Goal: Task Accomplishment & Management: Complete application form

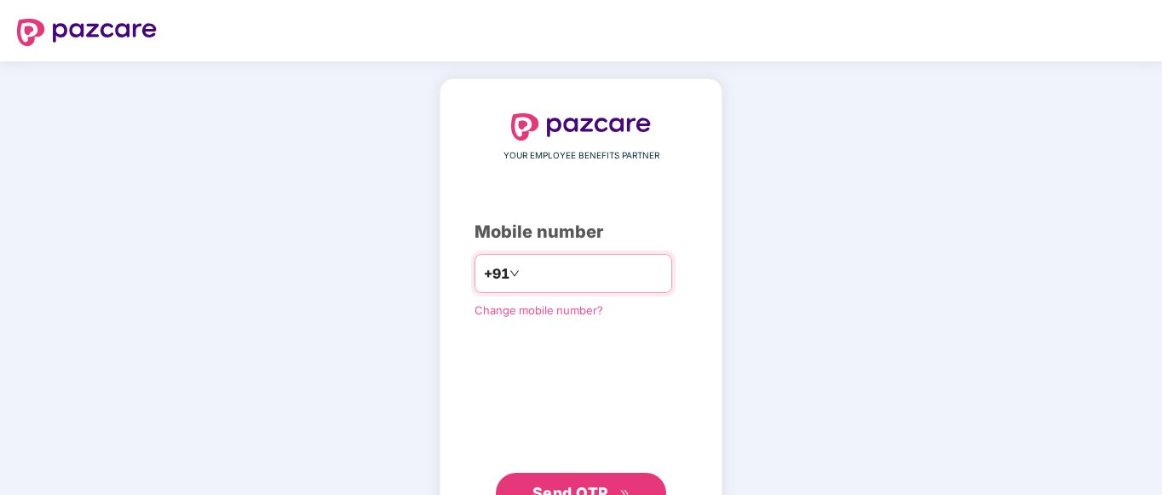
click at [539, 276] on input "number" at bounding box center [593, 273] width 140 height 27
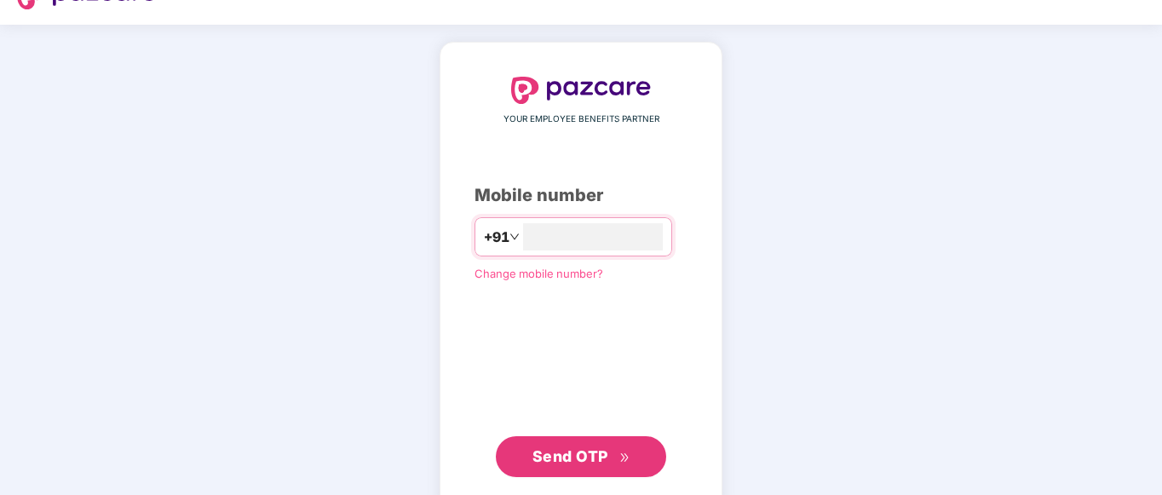
scroll to position [71, 0]
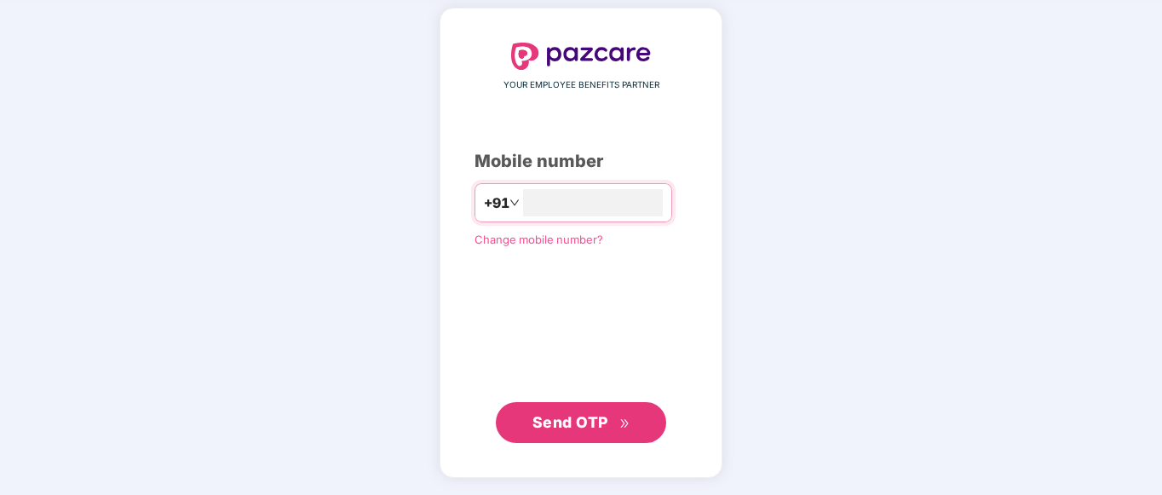
type input "**********"
click at [581, 415] on span "Send OTP" at bounding box center [570, 422] width 76 height 18
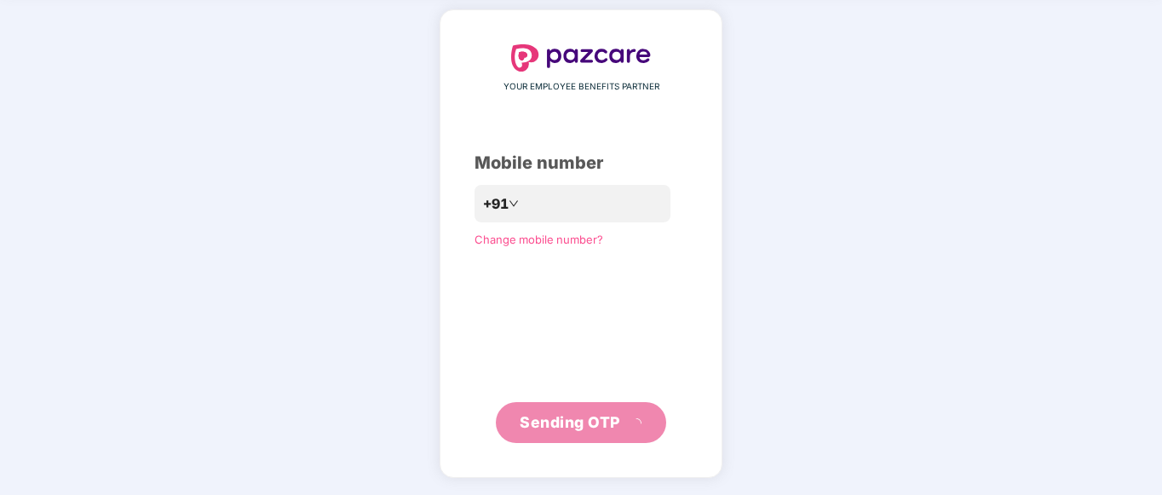
scroll to position [60, 0]
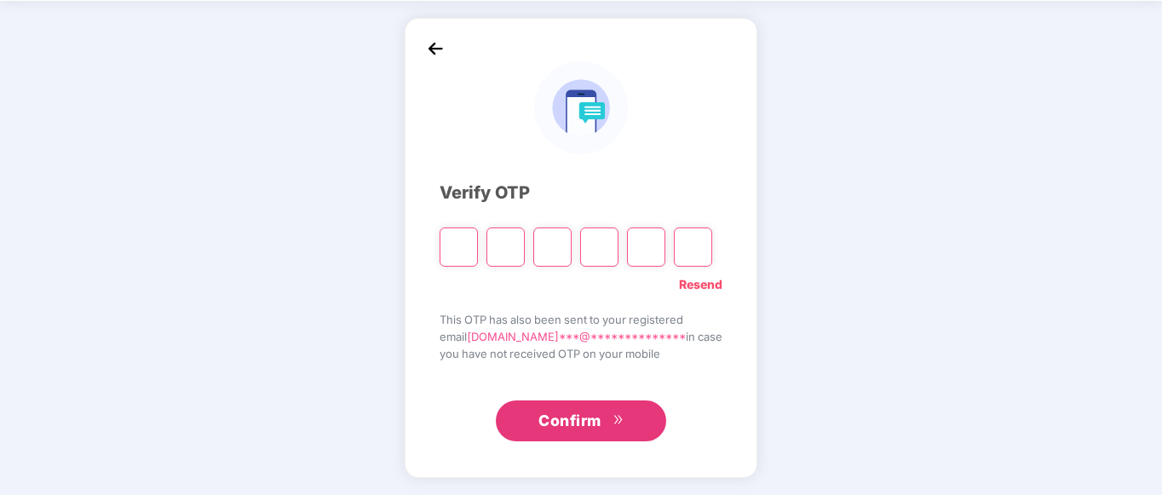
type input "*"
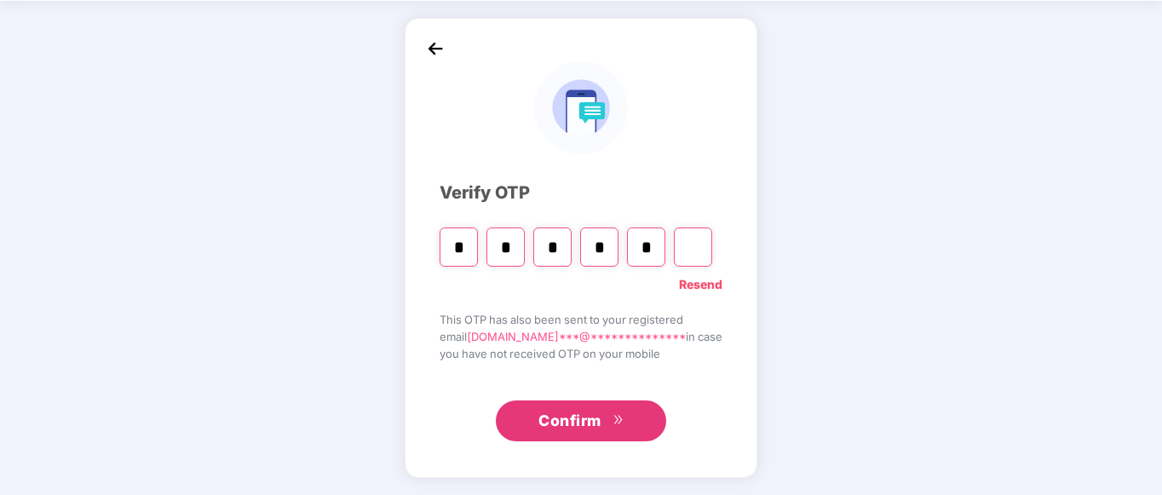
type input "*"
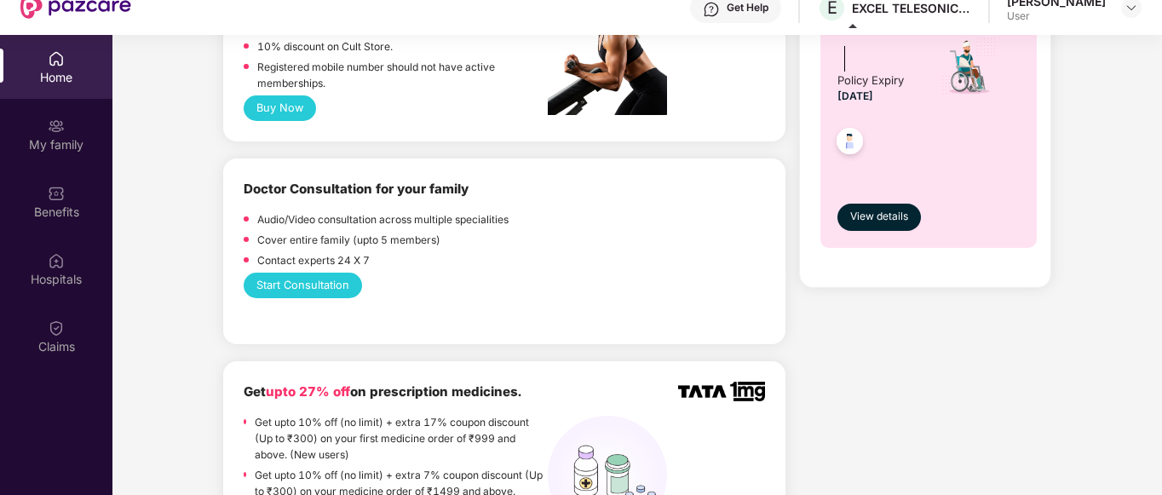
scroll to position [937, 0]
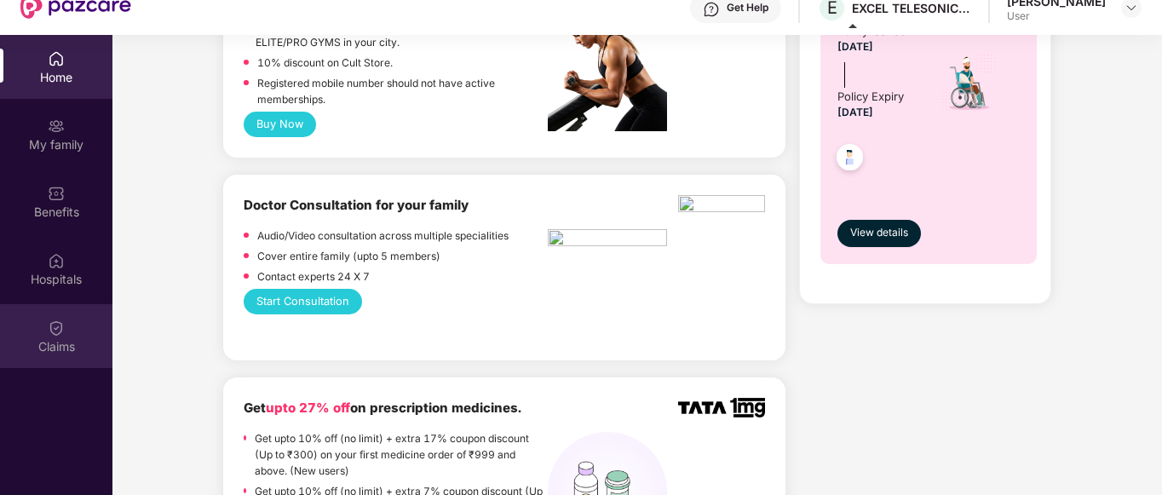
click at [44, 353] on div "Claims" at bounding box center [56, 346] width 112 height 17
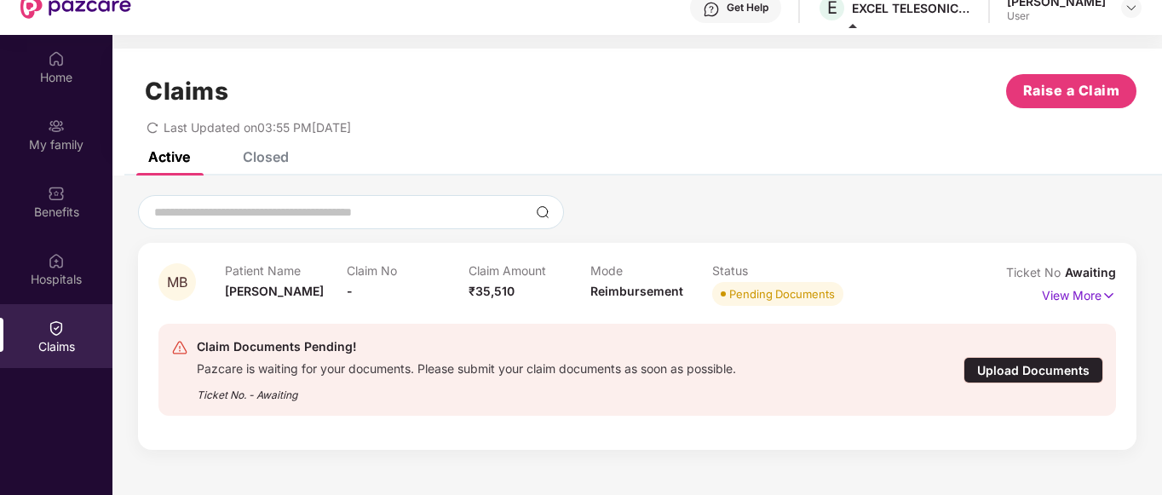
click at [1071, 365] on div "Upload Documents" at bounding box center [1033, 370] width 140 height 26
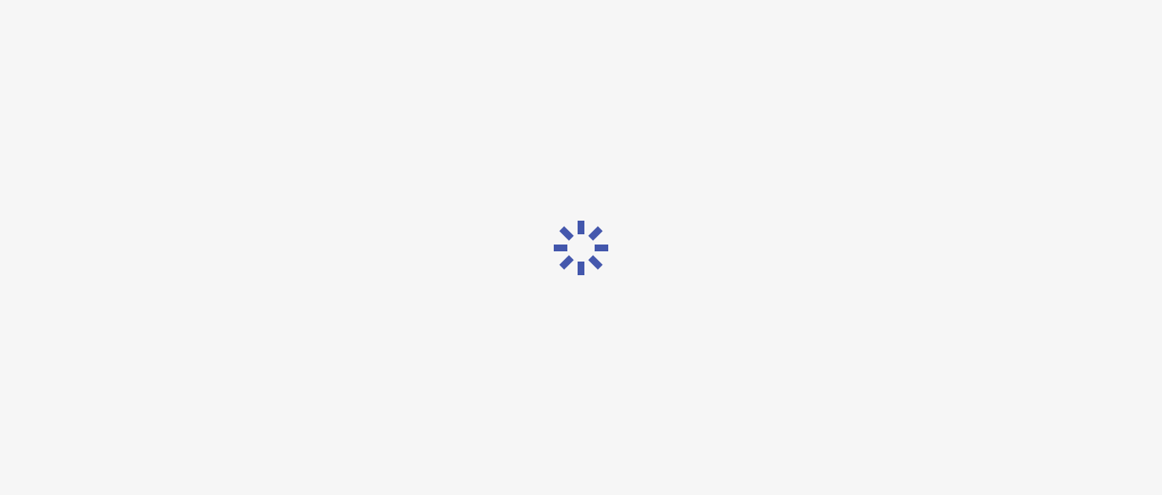
scroll to position [6, 0]
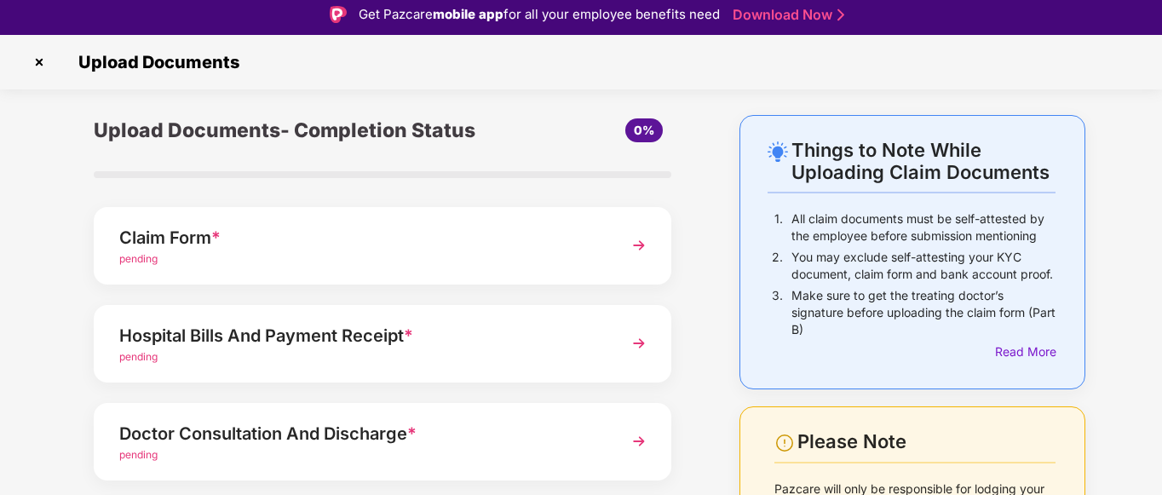
click at [152, 235] on div "Claim Form *" at bounding box center [360, 237] width 482 height 27
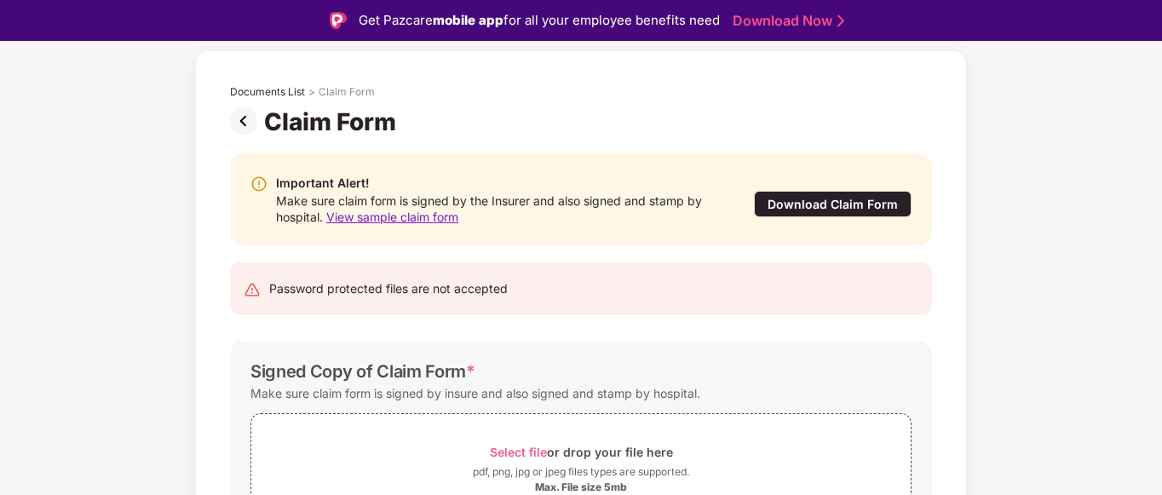
scroll to position [180, 0]
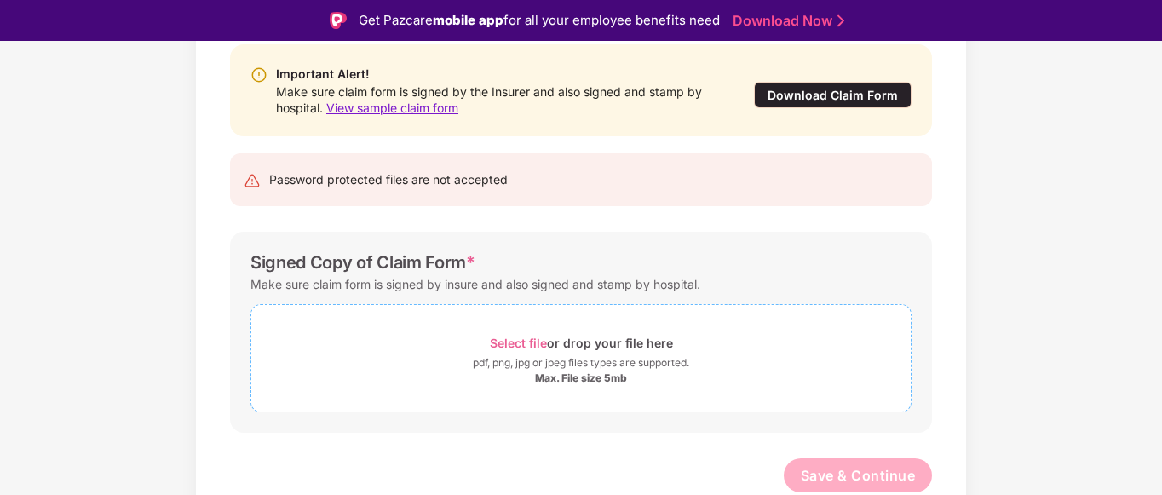
click at [562, 355] on div "pdf, png, jpg or jpeg files types are supported." at bounding box center [581, 362] width 216 height 17
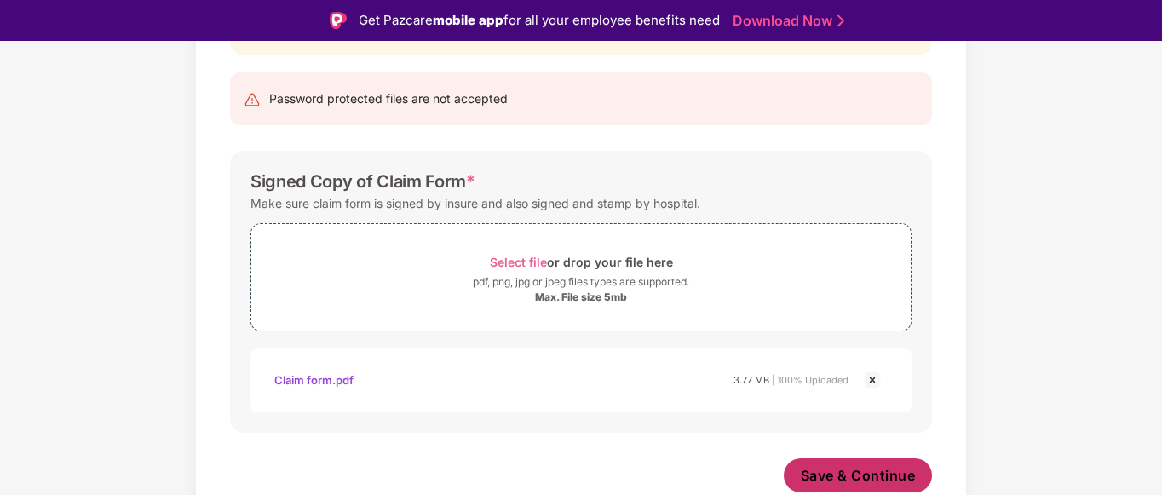
scroll to position [261, 0]
click at [871, 478] on span "Save & Continue" at bounding box center [858, 475] width 115 height 19
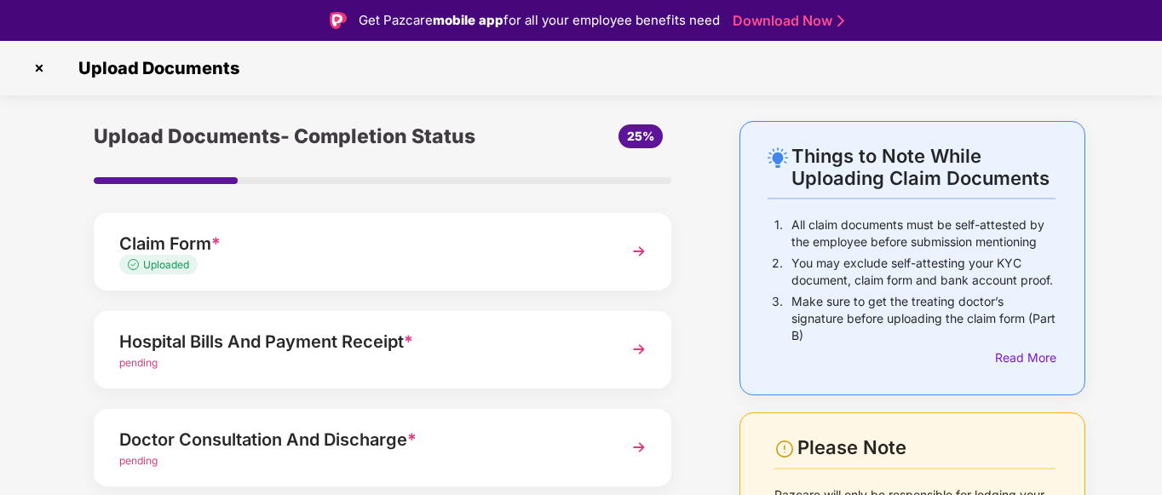
scroll to position [170, 0]
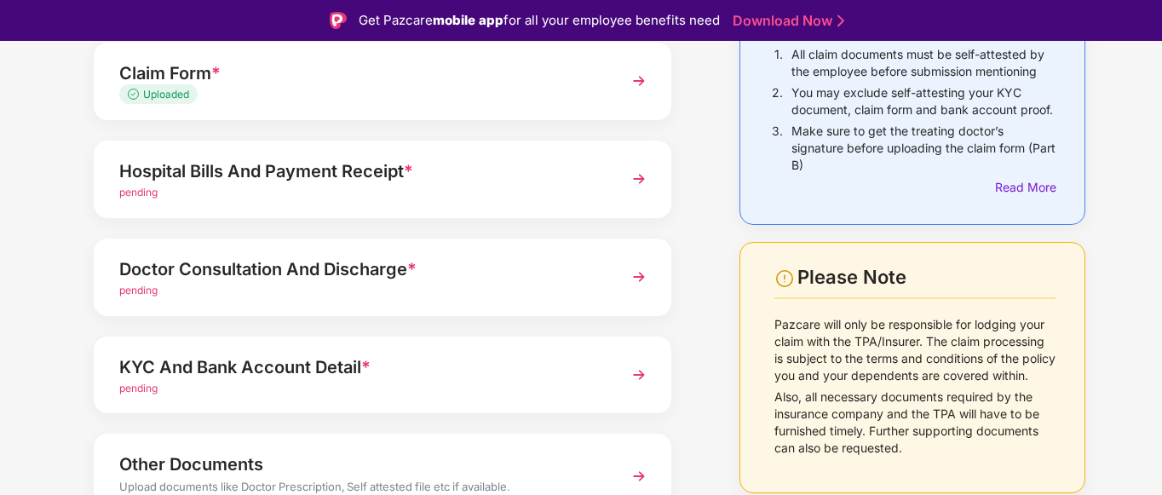
click at [342, 187] on div "pending" at bounding box center [360, 193] width 482 height 16
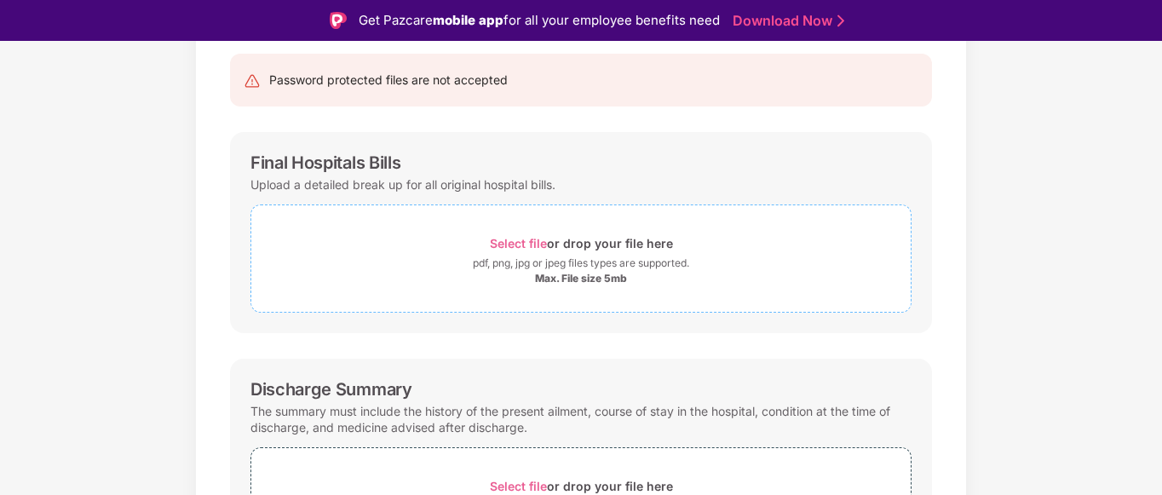
click at [553, 263] on div "pdf, png, jpg or jpeg files types are supported." at bounding box center [581, 263] width 216 height 17
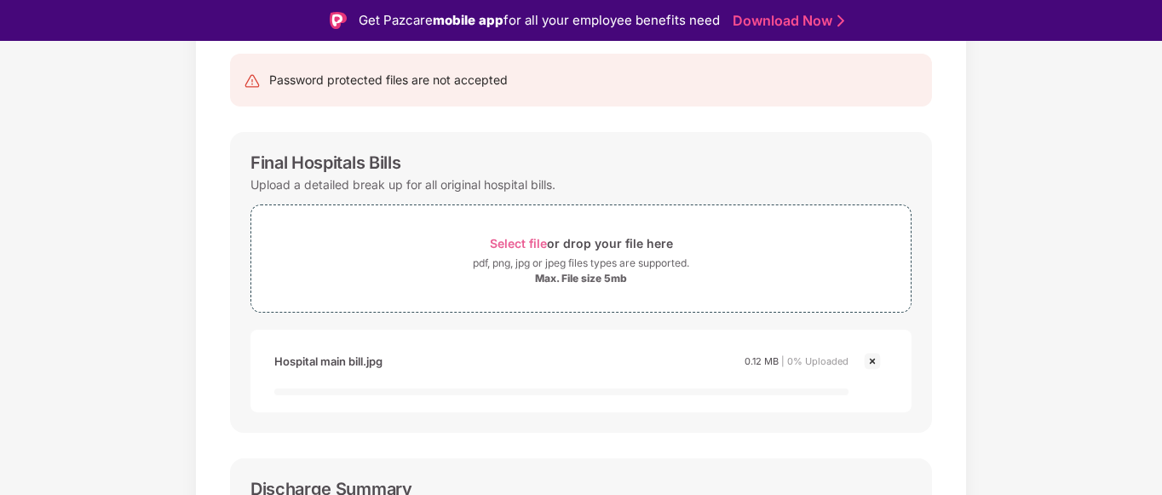
scroll to position [540, 0]
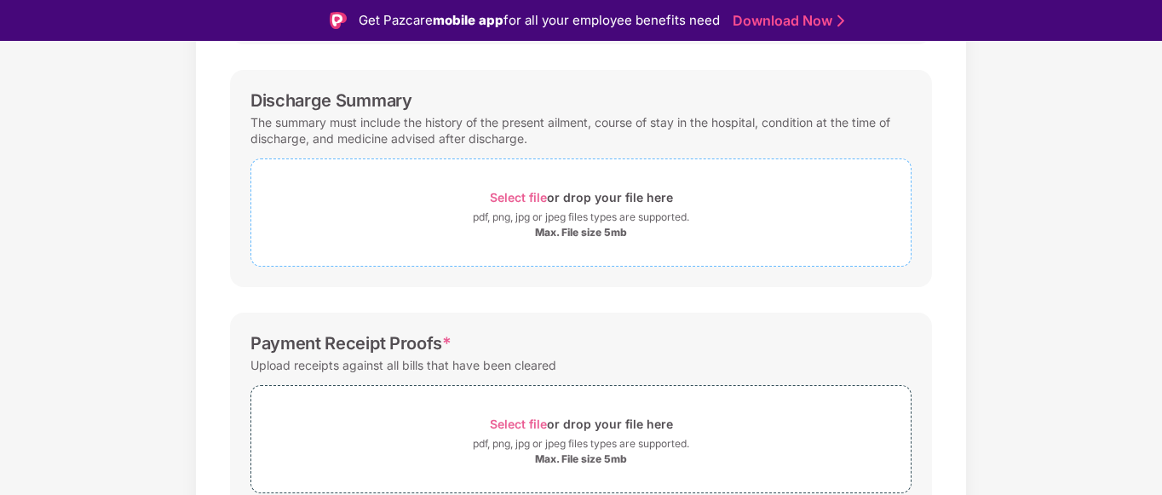
click at [558, 204] on div "Select file or drop your file here" at bounding box center [581, 197] width 183 height 23
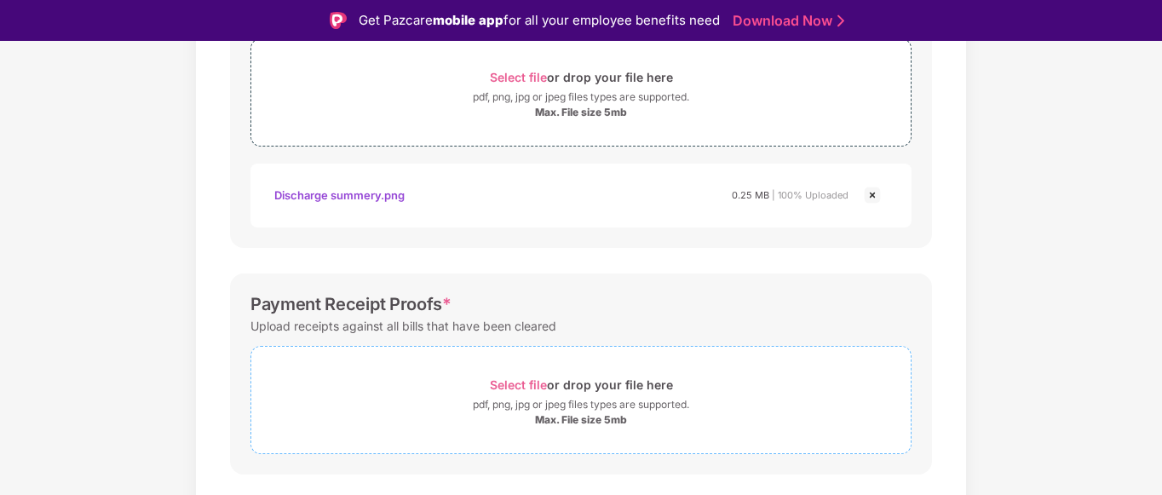
scroll to position [702, 0]
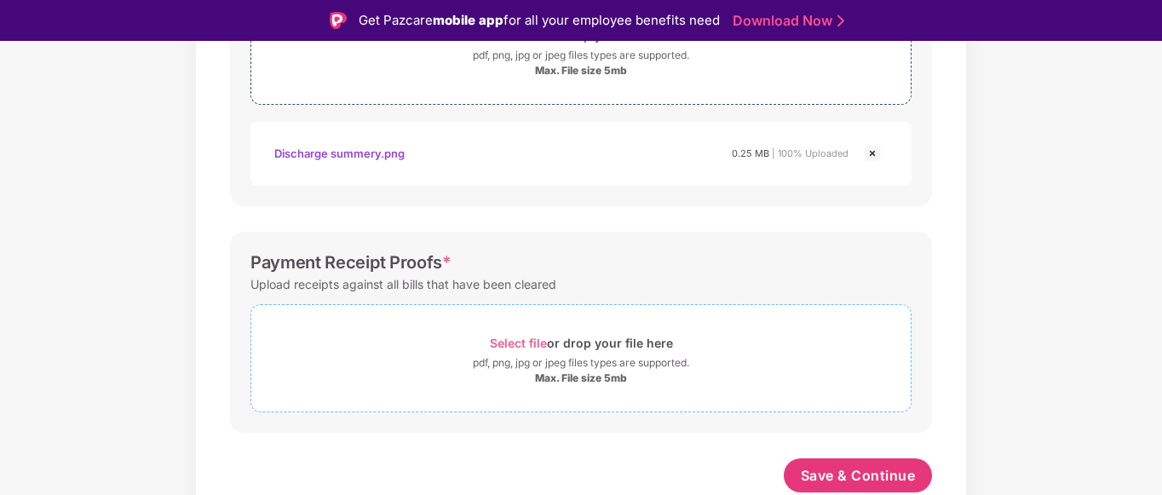
click at [513, 342] on span "Select file" at bounding box center [518, 343] width 57 height 14
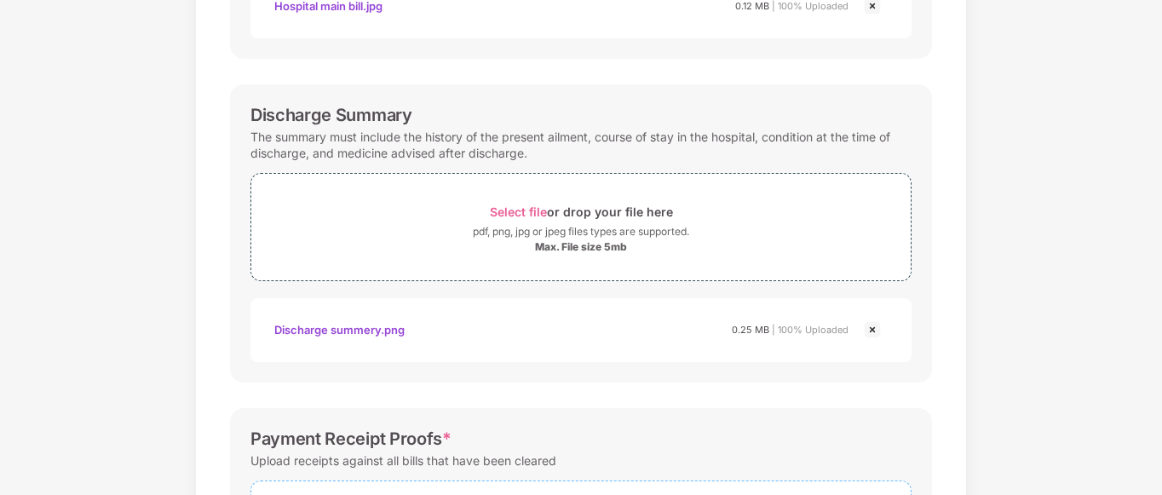
scroll to position [531, 0]
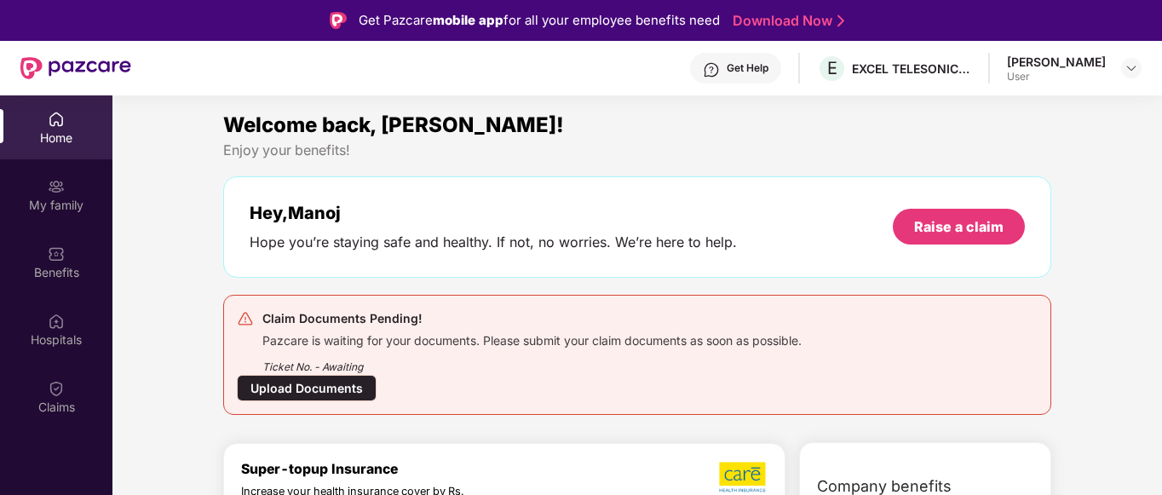
click at [327, 387] on div "Upload Documents" at bounding box center [307, 388] width 140 height 26
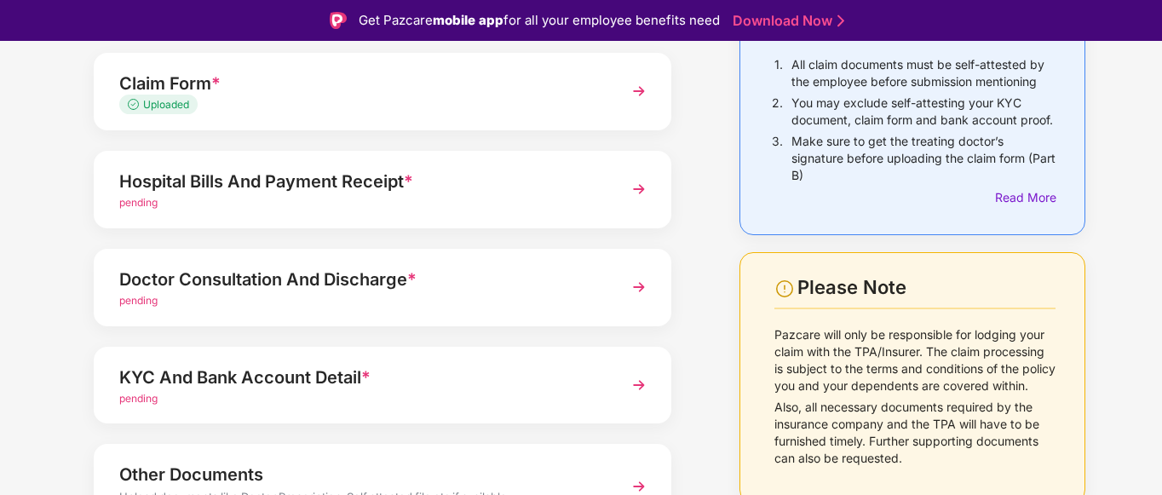
scroll to position [170, 0]
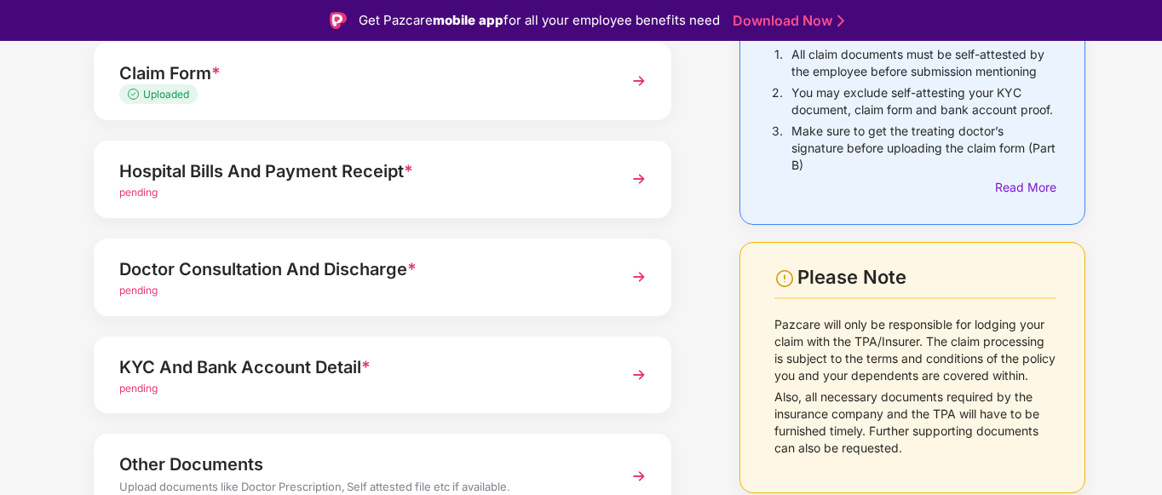
click at [425, 188] on div "pending" at bounding box center [360, 193] width 482 height 16
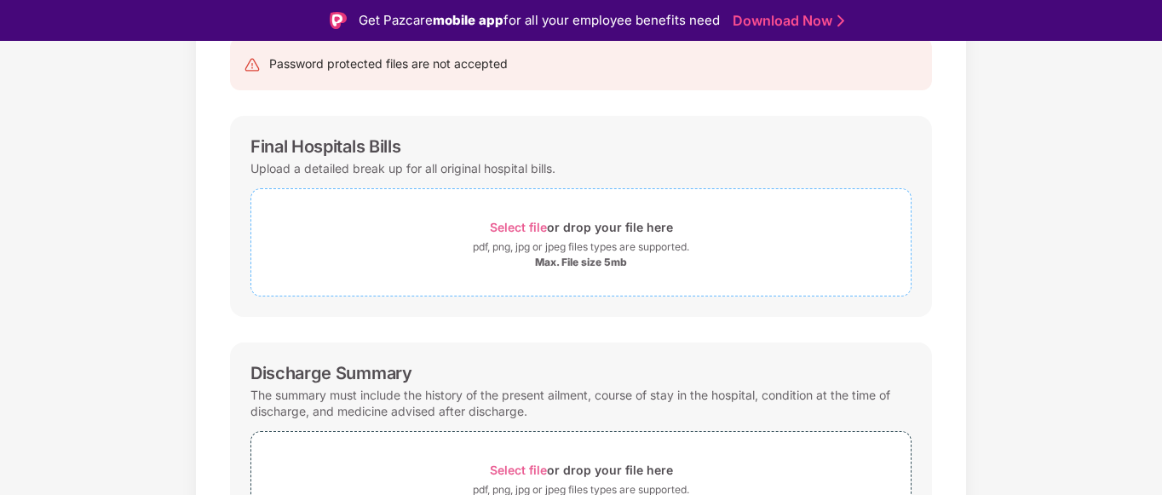
scroll to position [170, 0]
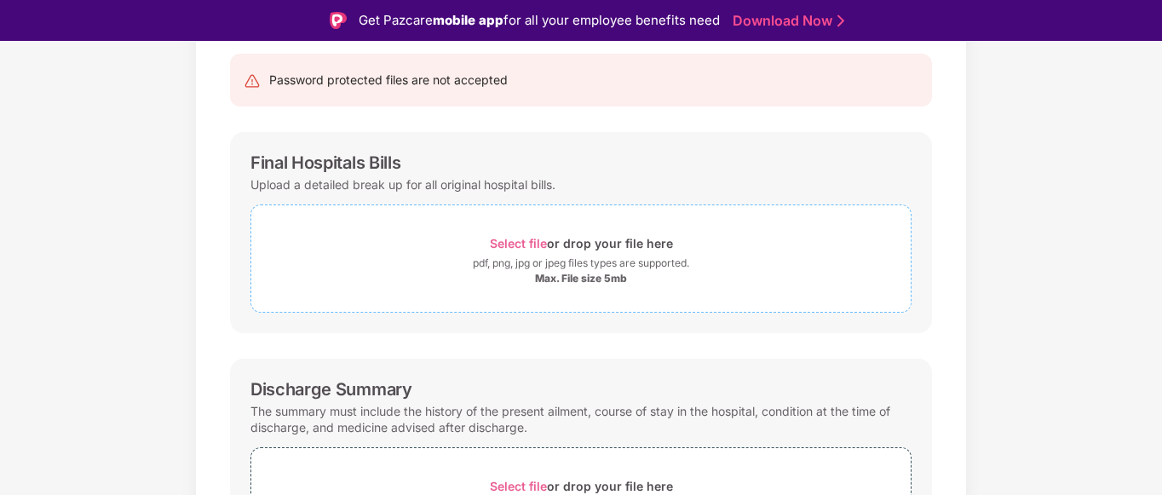
click at [525, 242] on span "Select file" at bounding box center [518, 243] width 57 height 14
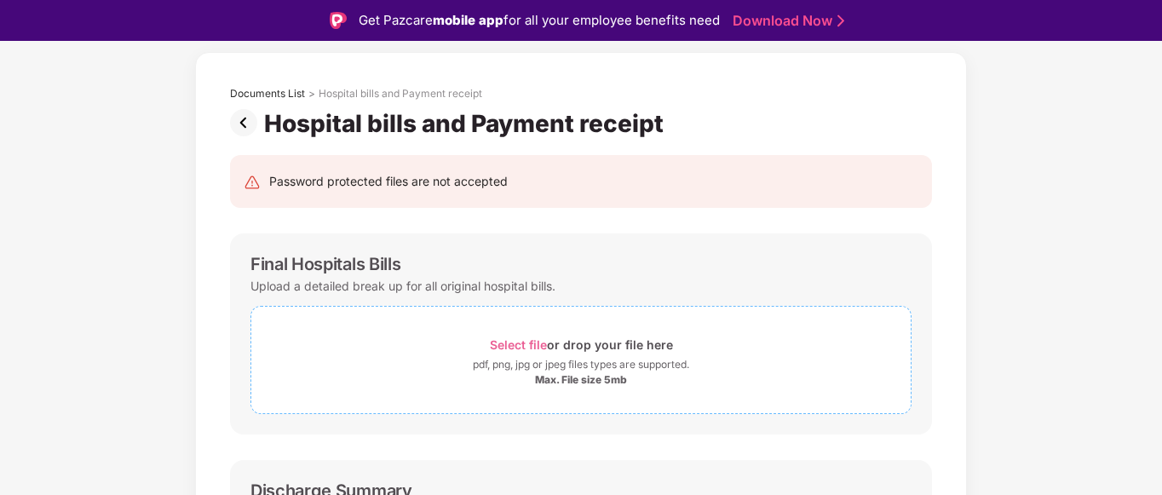
scroll to position [0, 0]
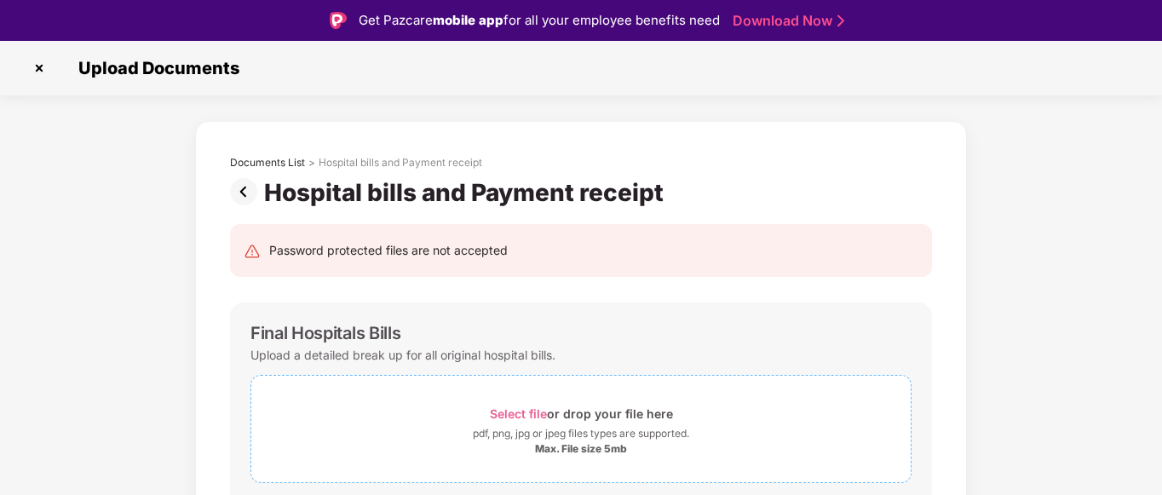
click at [520, 412] on span "Select file" at bounding box center [518, 413] width 57 height 14
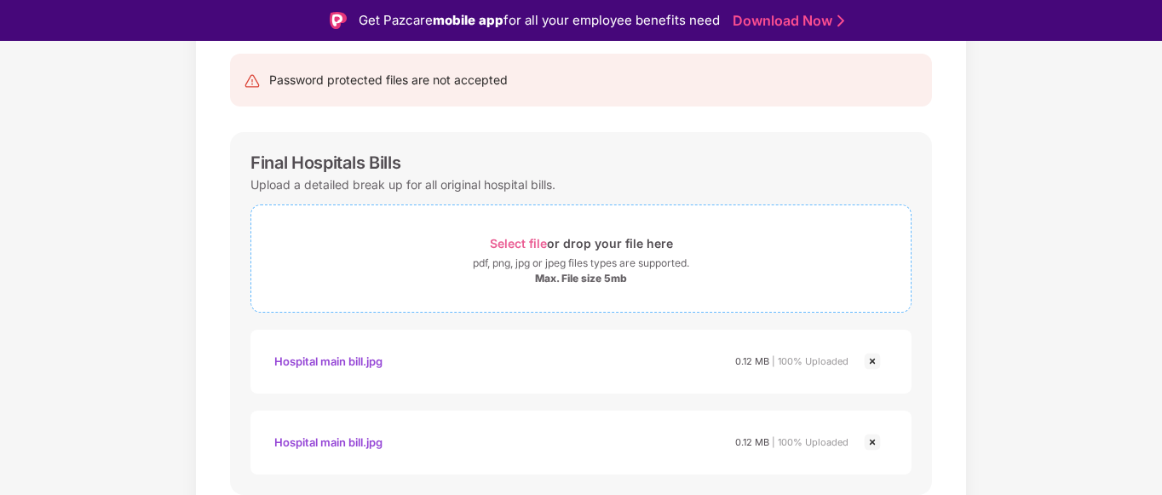
scroll to position [255, 0]
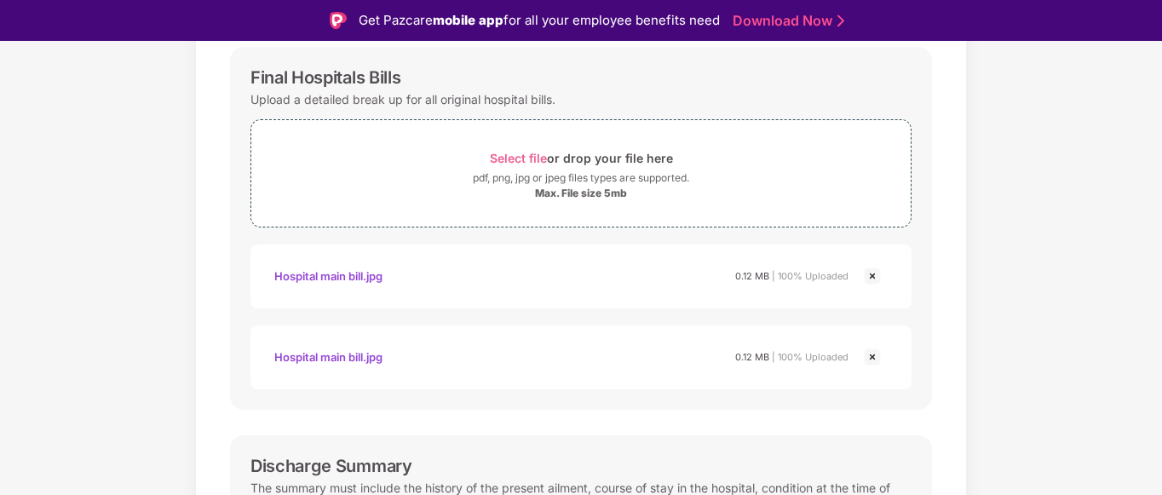
click at [871, 356] on img at bounding box center [872, 357] width 20 height 20
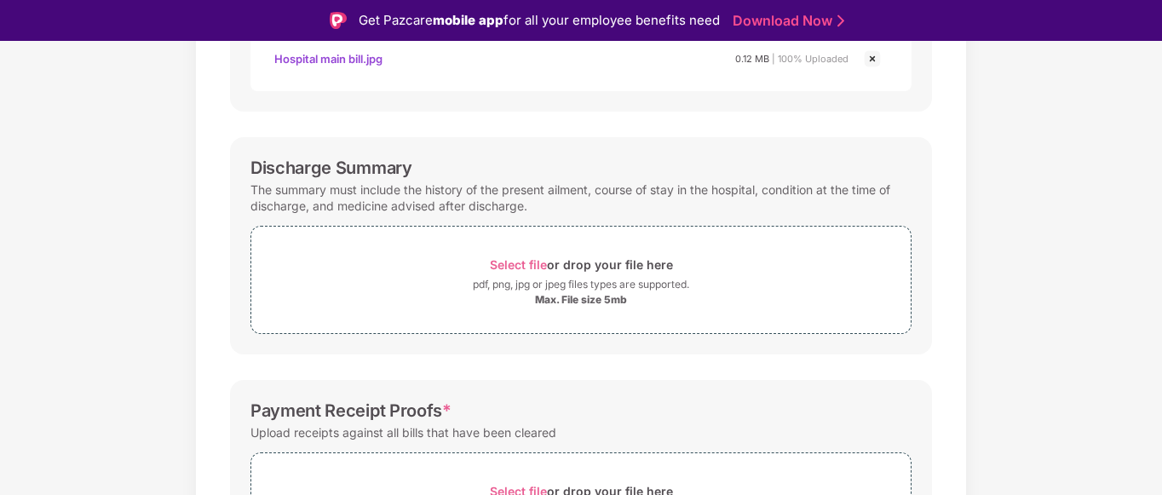
scroll to position [511, 0]
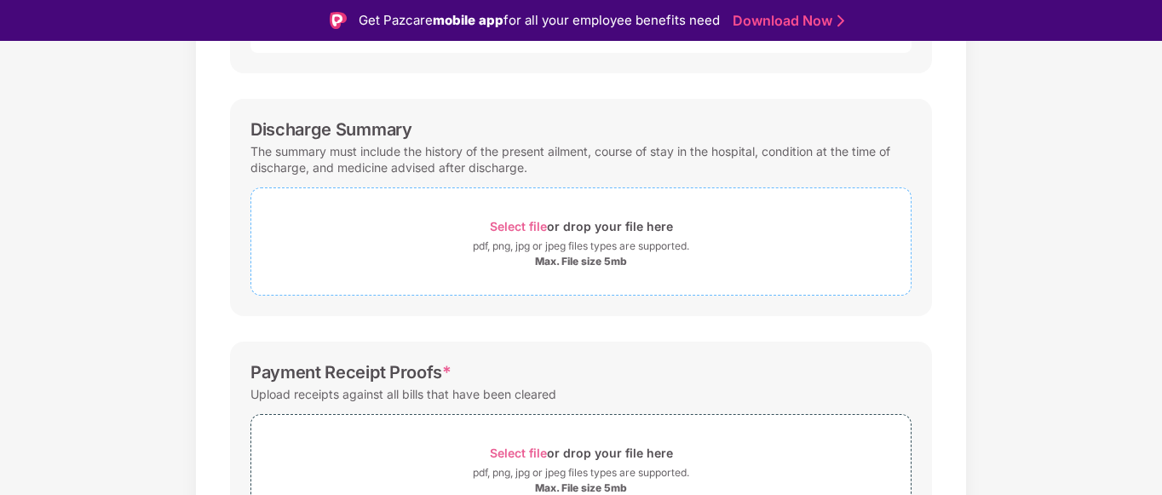
click at [518, 221] on span "Select file" at bounding box center [518, 226] width 57 height 14
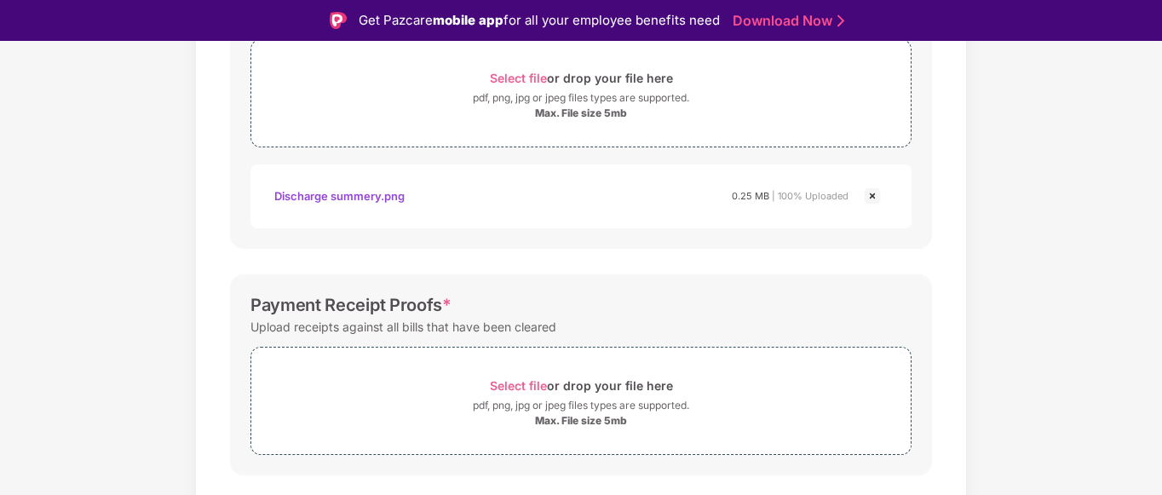
scroll to position [702, 0]
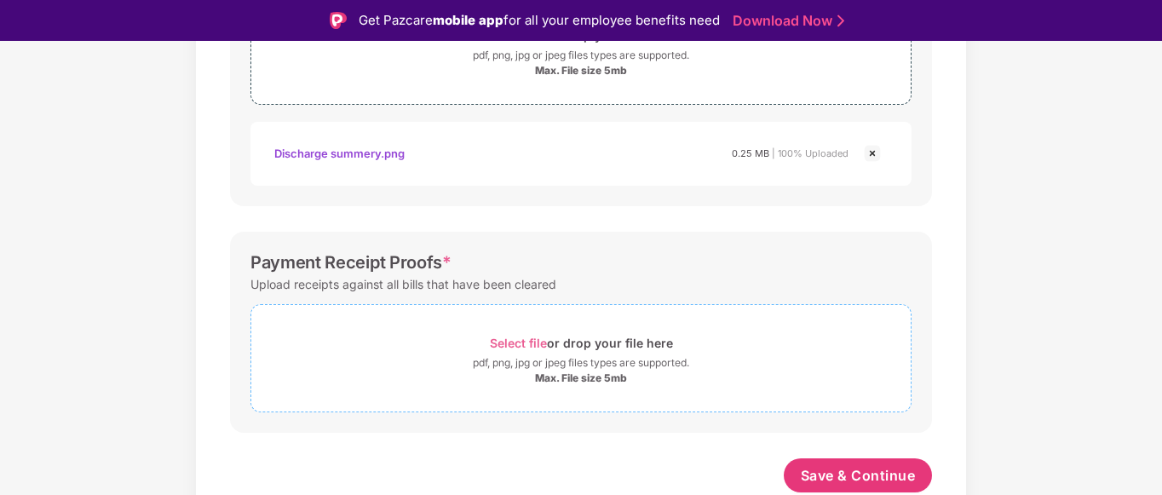
drag, startPoint x: 547, startPoint y: 387, endPoint x: 556, endPoint y: 376, distance: 13.9
click at [548, 385] on span "Select file or drop your file here pdf, png, jpg or jpeg files types are suppor…" at bounding box center [580, 358] width 659 height 81
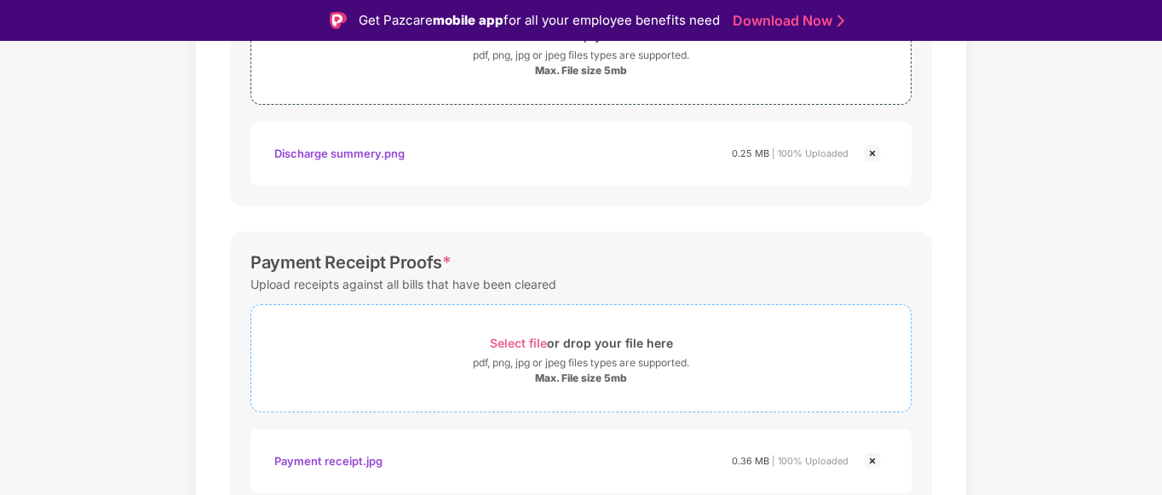
click at [544, 336] on span "Select file" at bounding box center [518, 343] width 57 height 14
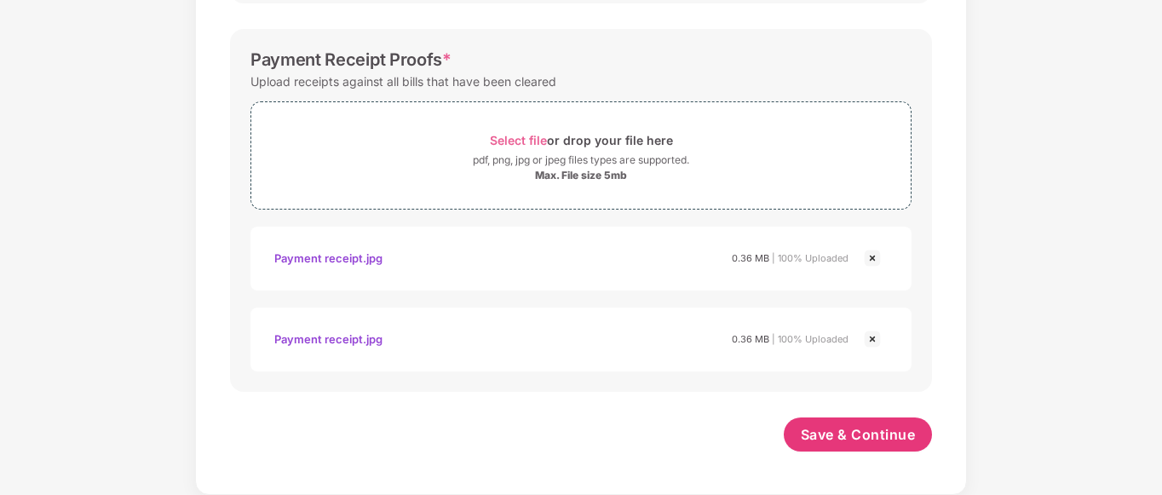
scroll to position [864, 0]
click at [873, 253] on img at bounding box center [872, 258] width 20 height 20
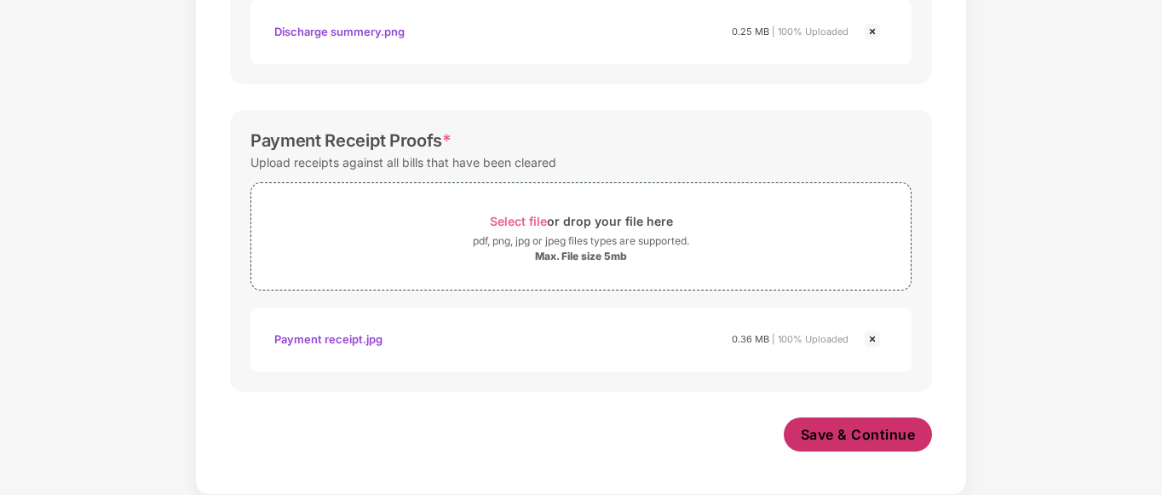
drag, startPoint x: 853, startPoint y: 428, endPoint x: 867, endPoint y: 424, distance: 14.0
click at [854, 428] on span "Save & Continue" at bounding box center [858, 434] width 115 height 19
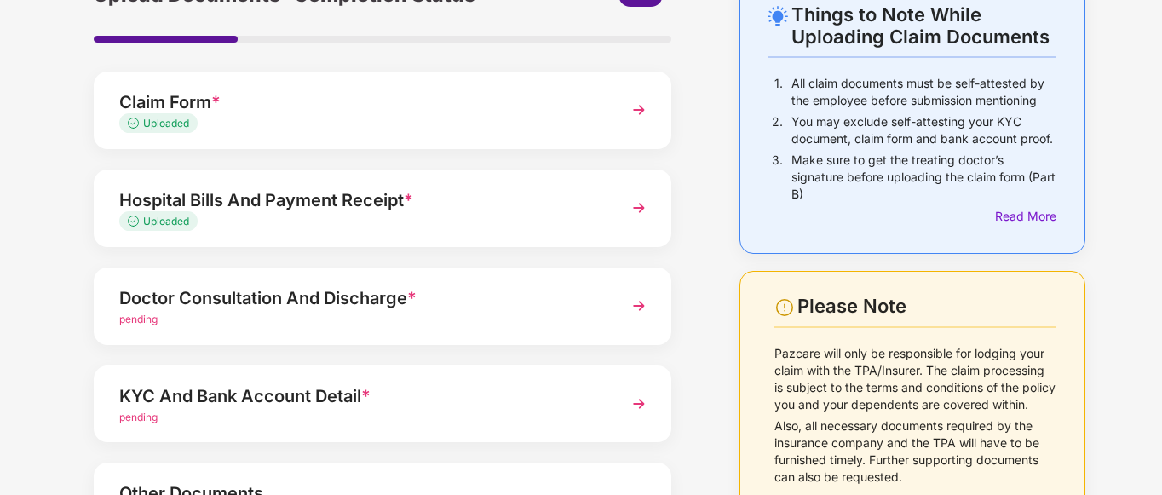
scroll to position [255, 0]
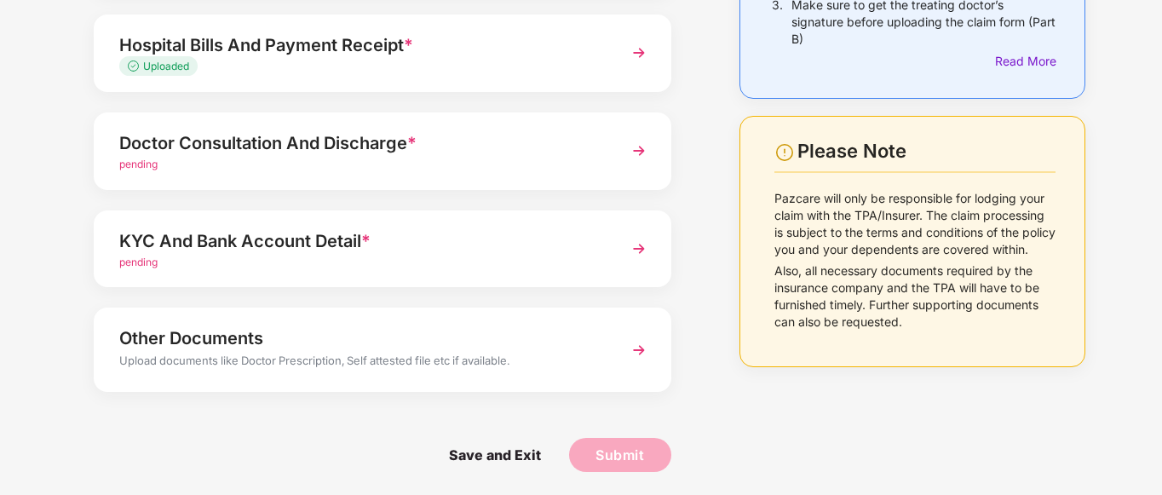
click at [321, 158] on div "pending" at bounding box center [360, 165] width 482 height 16
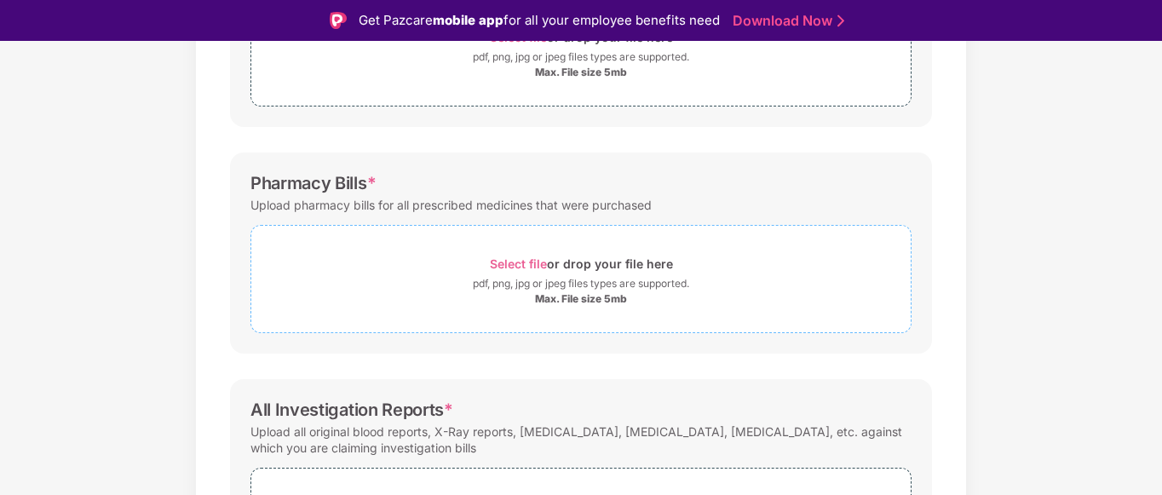
scroll to position [370, 0]
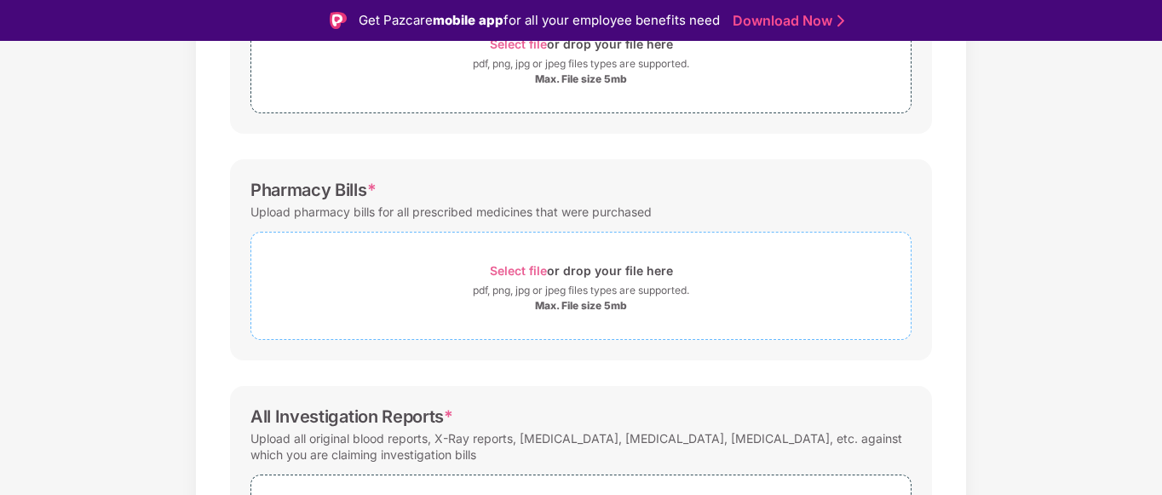
drag, startPoint x: 576, startPoint y: 297, endPoint x: 602, endPoint y: 296, distance: 26.5
click at [577, 297] on div "pdf, png, jpg or jpeg files types are supported." at bounding box center [581, 290] width 216 height 17
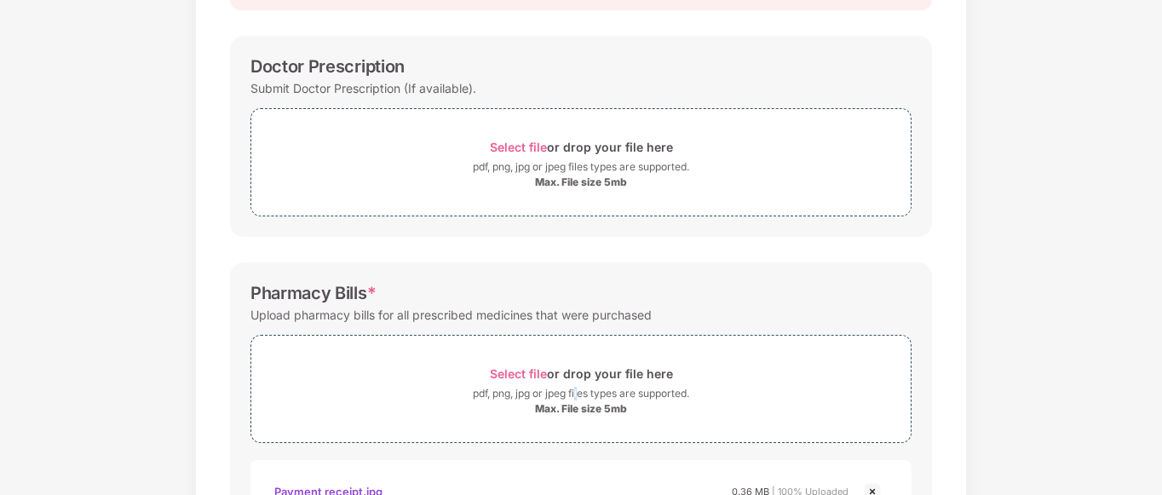
scroll to position [25, 0]
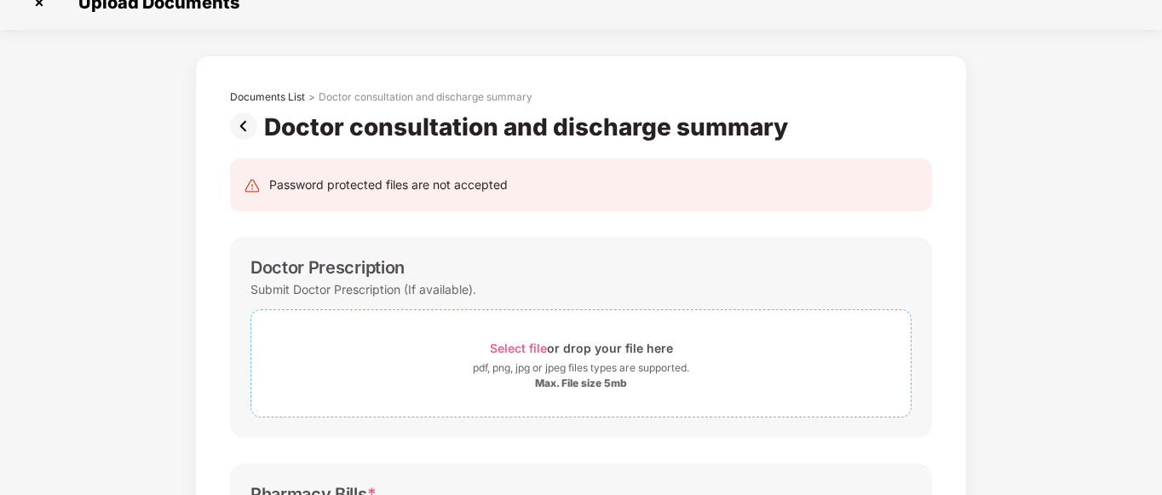
click at [565, 353] on div "Select file or drop your file here" at bounding box center [581, 347] width 183 height 23
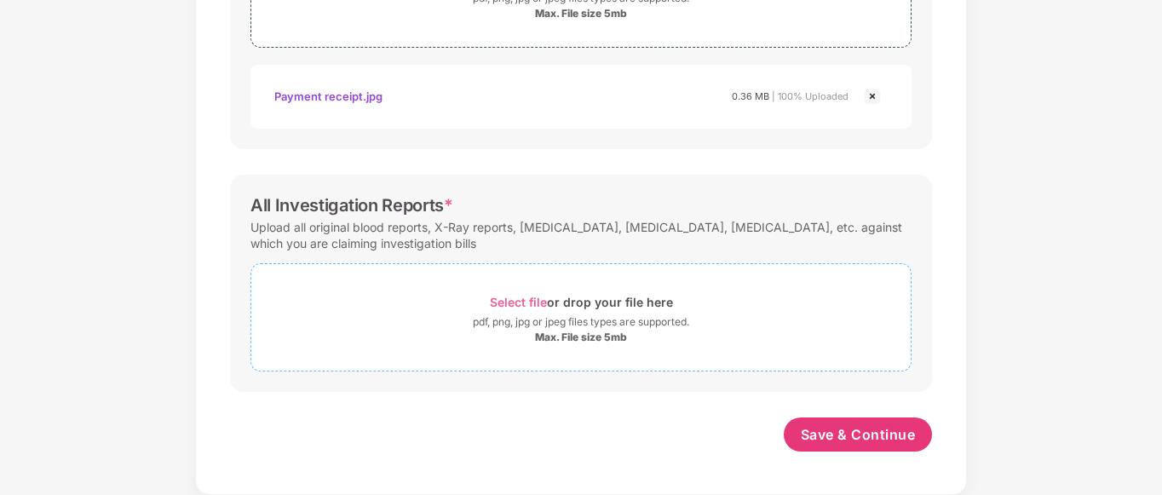
click at [550, 295] on div "Select file or drop your file here" at bounding box center [581, 301] width 183 height 23
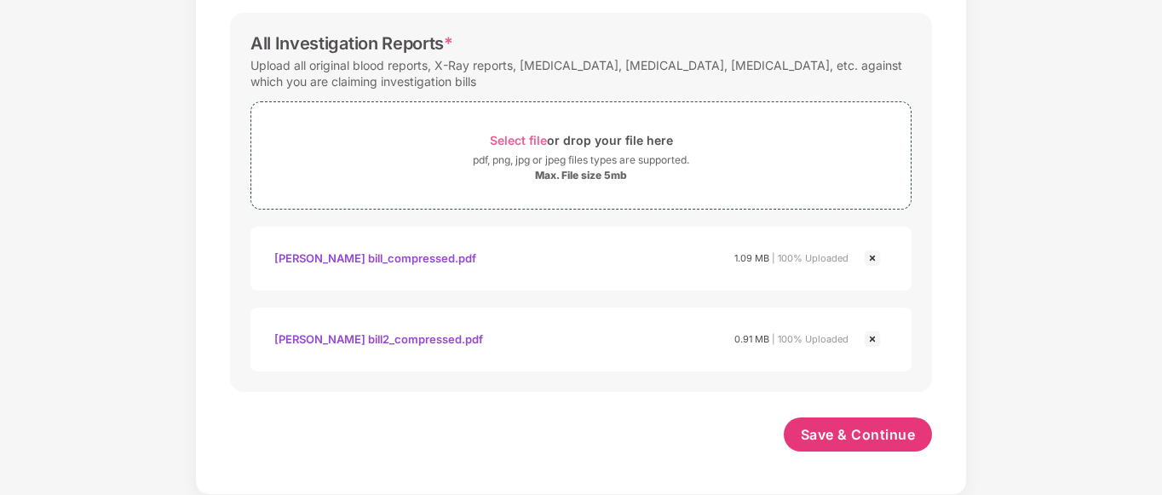
scroll to position [944, 0]
click at [864, 433] on span "Save & Continue" at bounding box center [858, 434] width 115 height 19
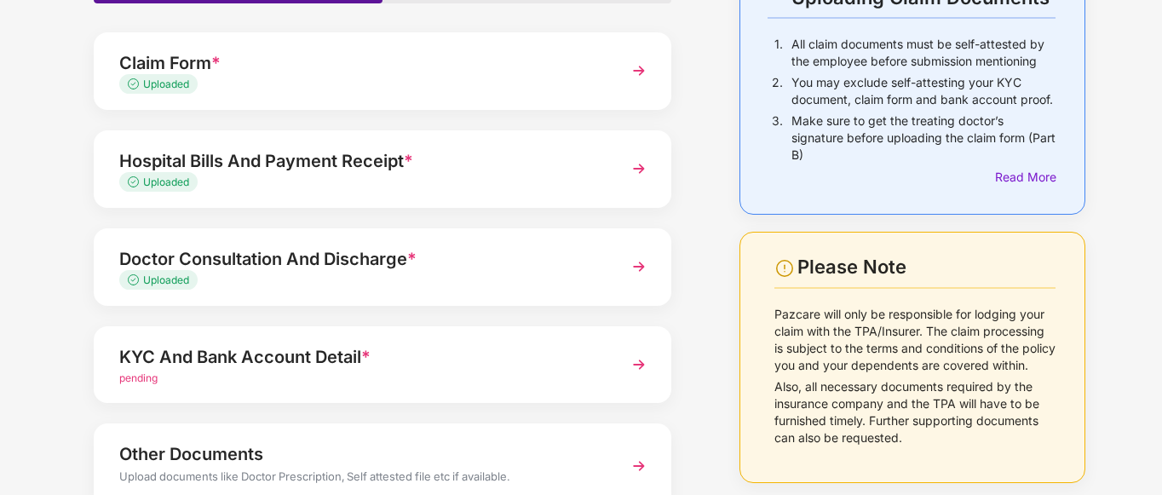
scroll to position [258, 0]
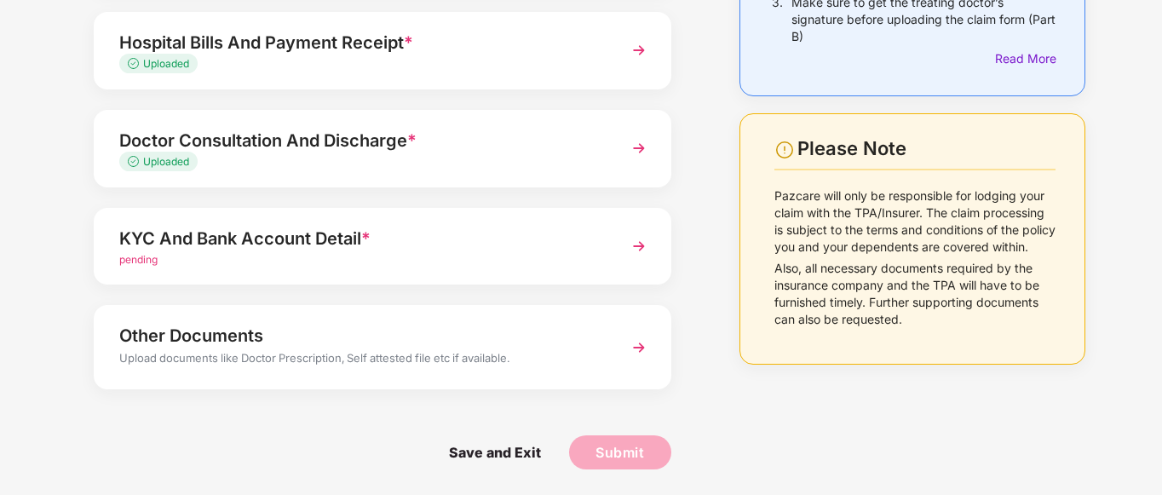
click at [391, 241] on div "KYC And Bank Account Detail *" at bounding box center [360, 238] width 482 height 27
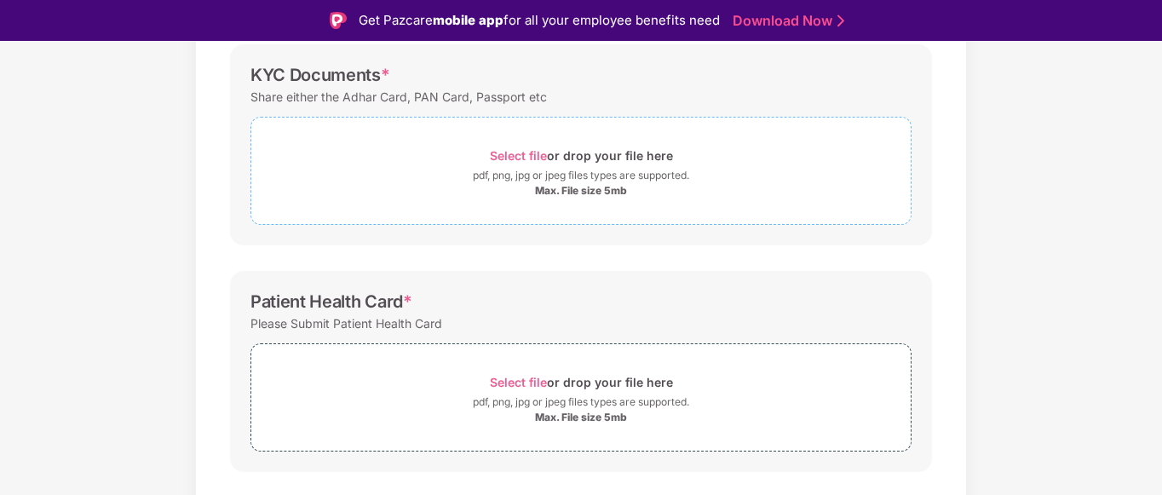
click at [567, 192] on div "Max. File size 5mb" at bounding box center [581, 191] width 92 height 14
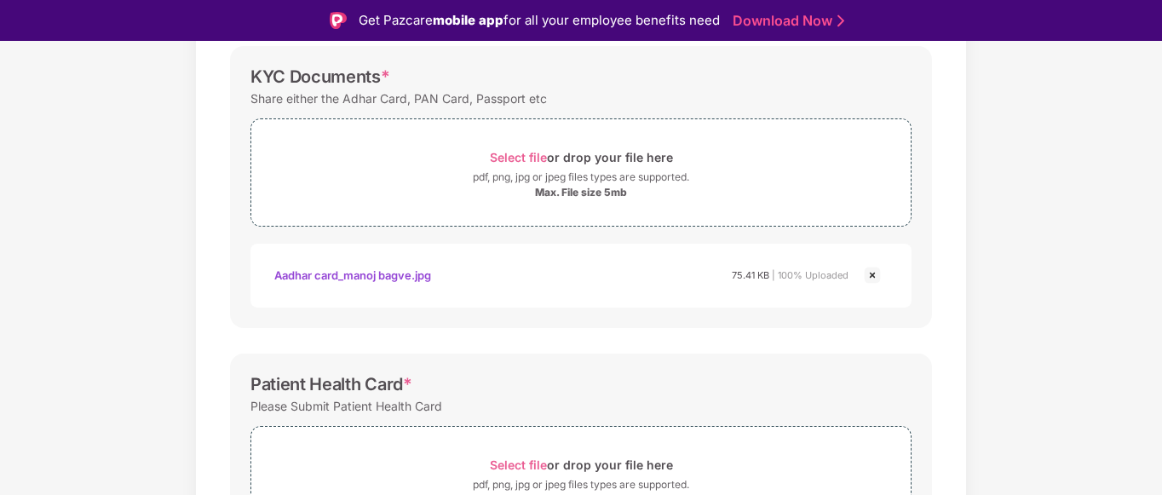
scroll to position [258, 0]
click at [600, 187] on div "Max. File size 5mb" at bounding box center [581, 191] width 92 height 14
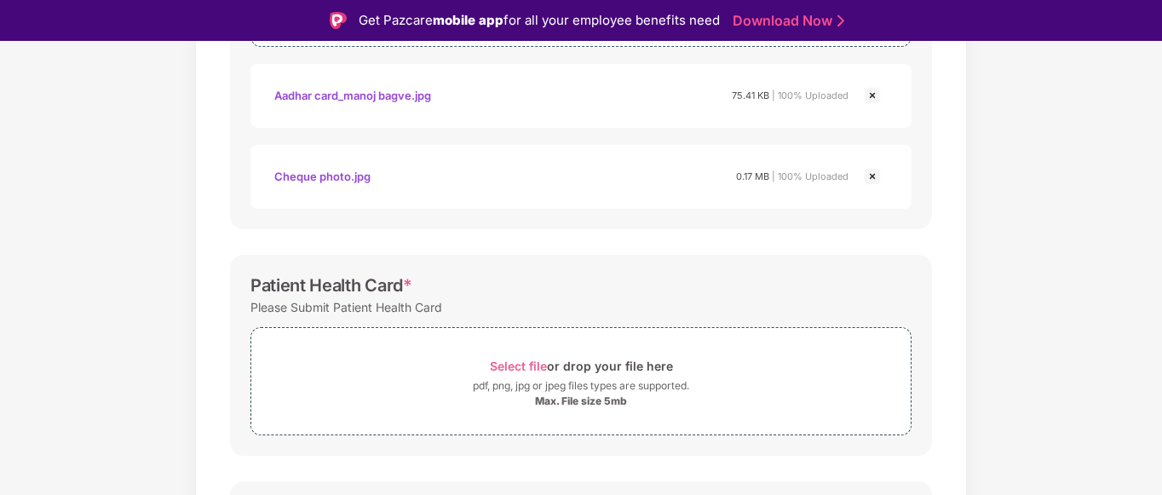
scroll to position [175, 0]
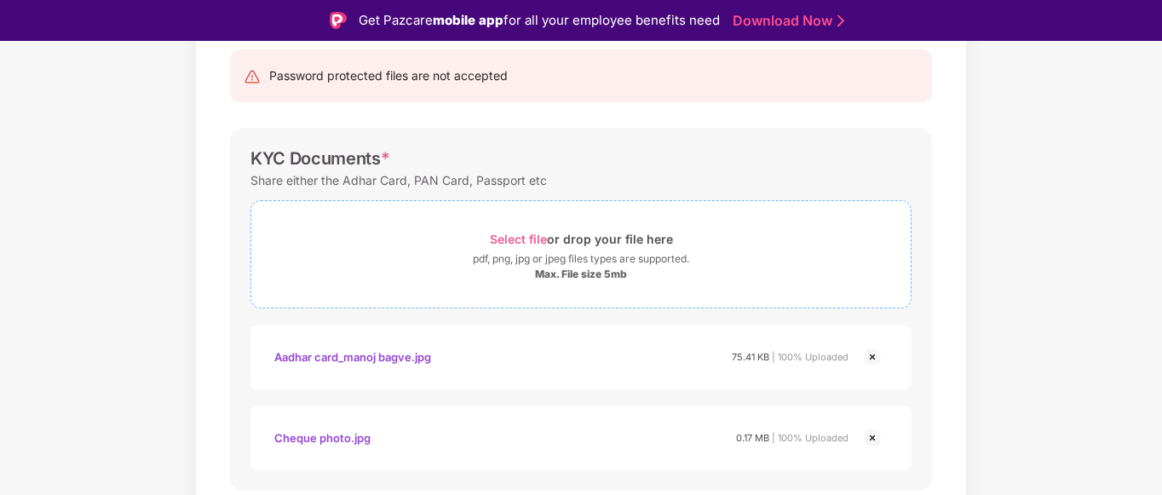
click at [578, 267] on div "pdf, png, jpg or jpeg files types are supported." at bounding box center [581, 258] width 216 height 17
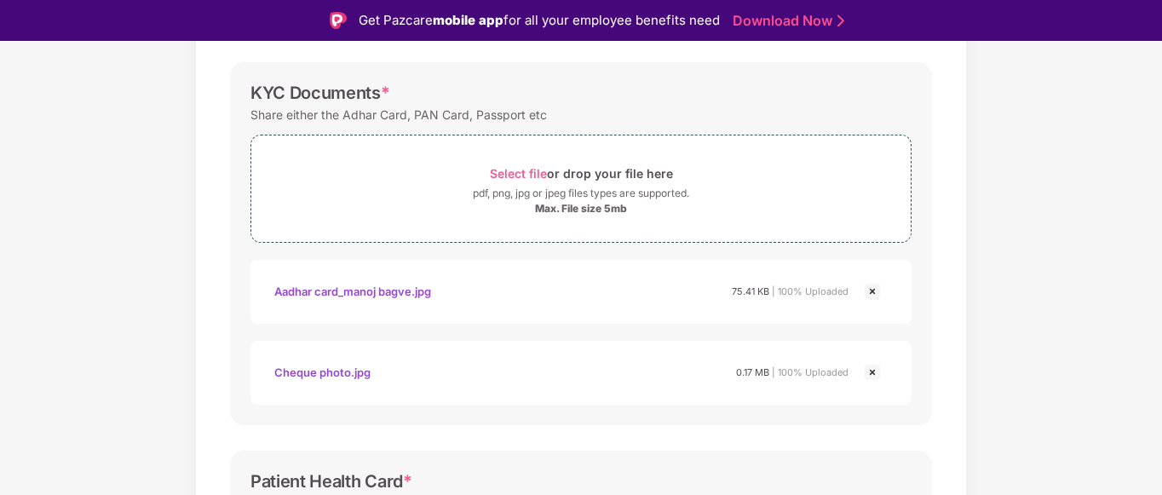
scroll to position [515, 0]
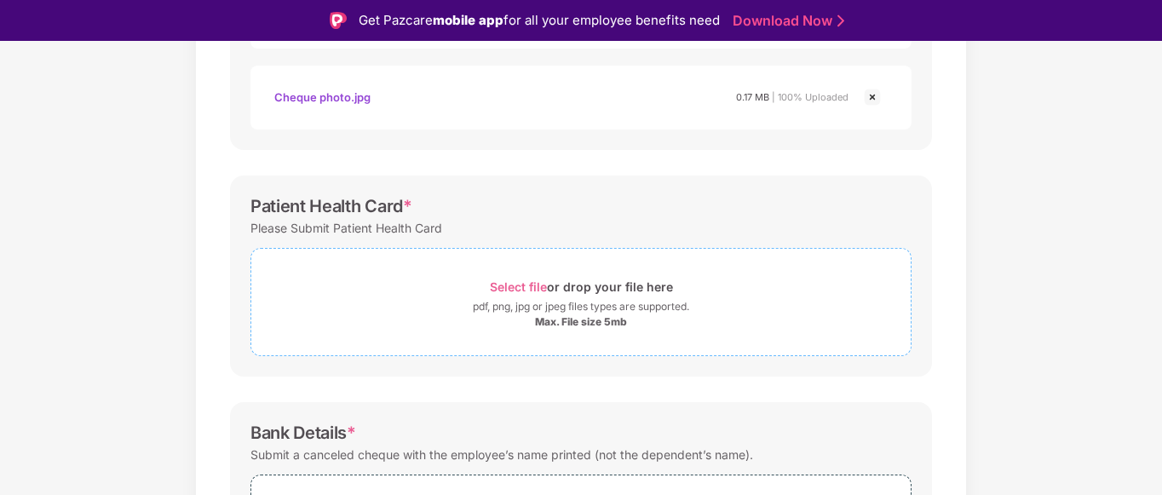
click at [584, 314] on div "pdf, png, jpg or jpeg files types are supported." at bounding box center [581, 306] width 216 height 17
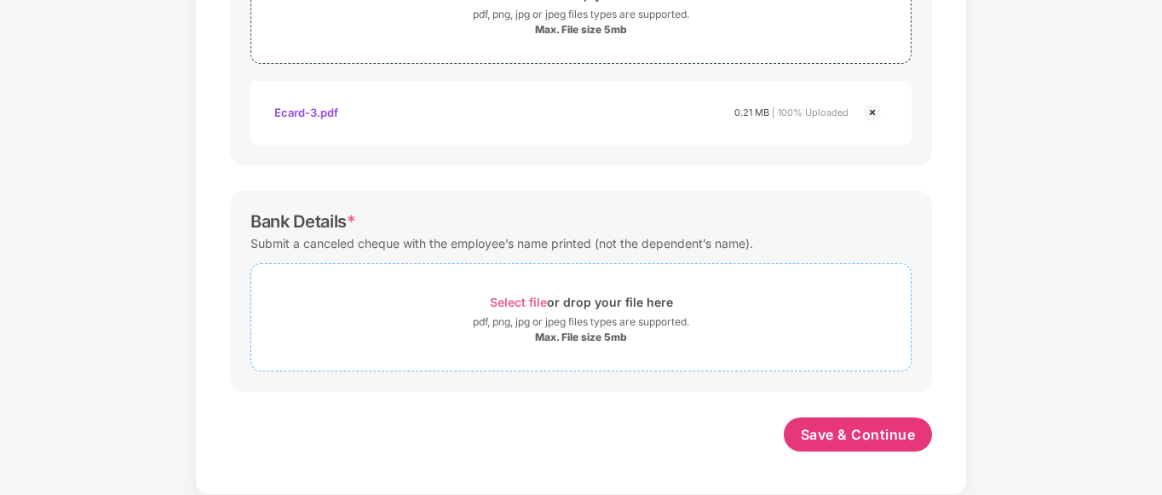
scroll to position [766, 0]
click at [592, 334] on div "Max. File size 5mb" at bounding box center [581, 337] width 92 height 14
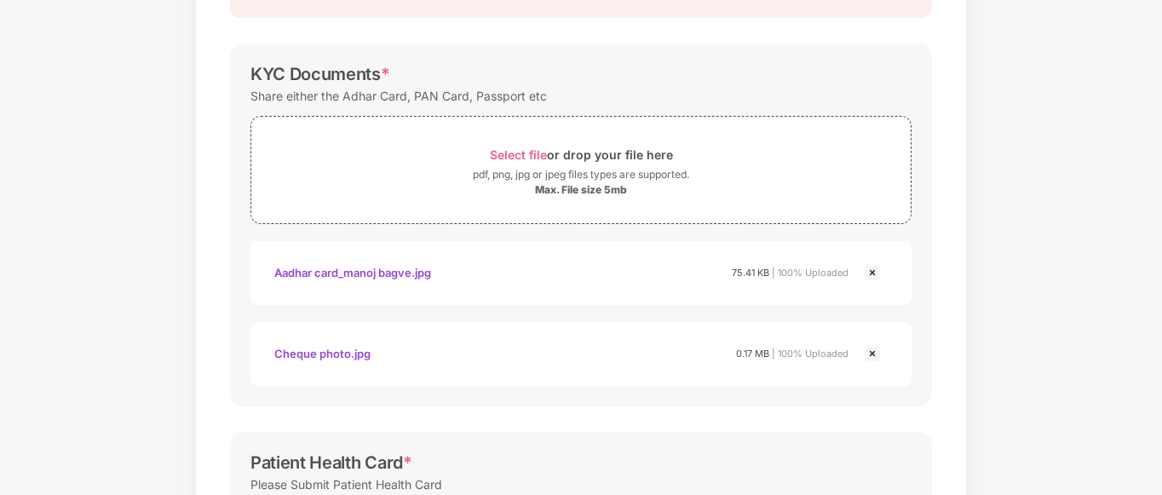
scroll to position [255, 0]
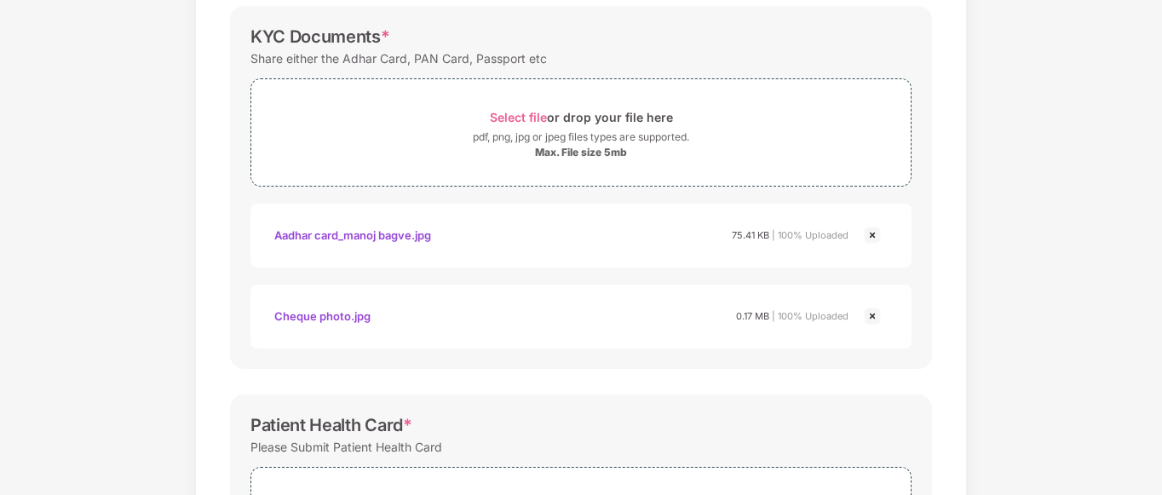
click at [869, 320] on img at bounding box center [872, 316] width 20 height 20
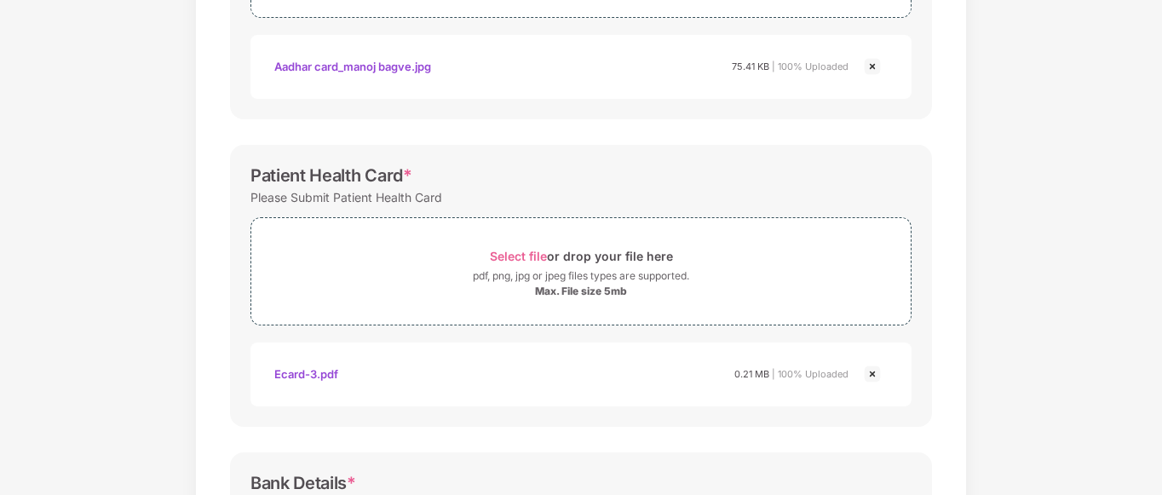
scroll to position [681, 0]
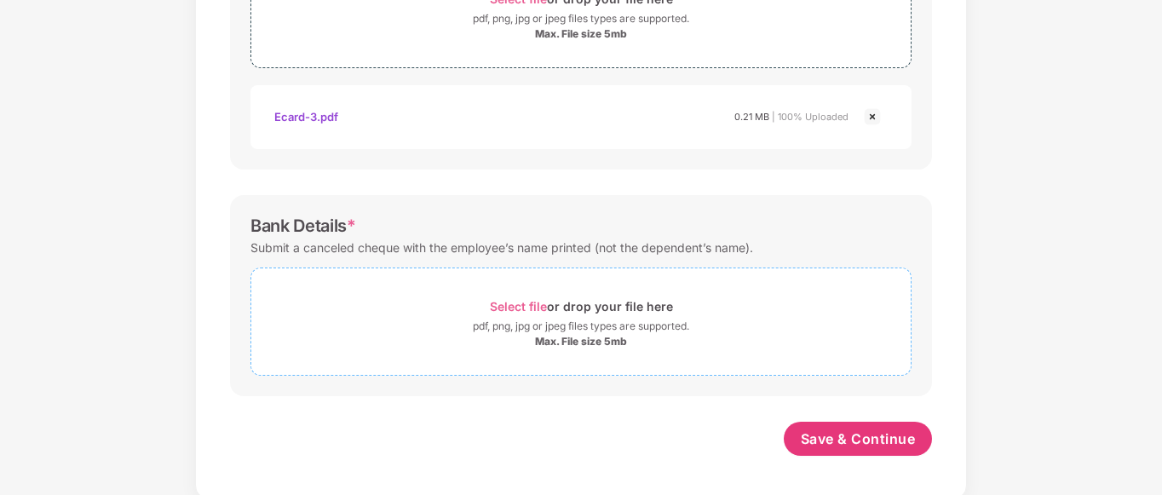
click at [572, 324] on div "pdf, png, jpg or jpeg files types are supported." at bounding box center [581, 326] width 216 height 17
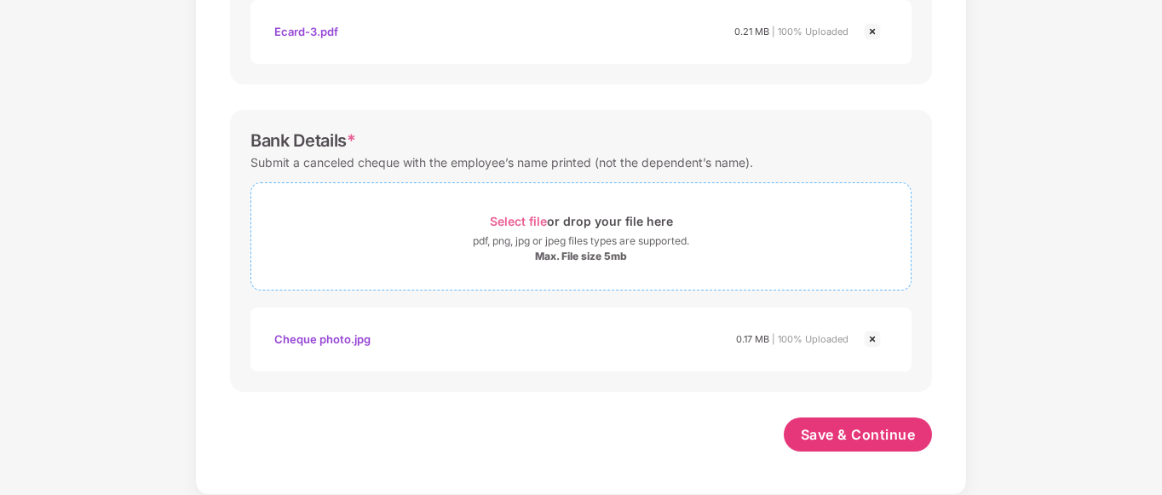
click at [871, 337] on img at bounding box center [872, 339] width 20 height 20
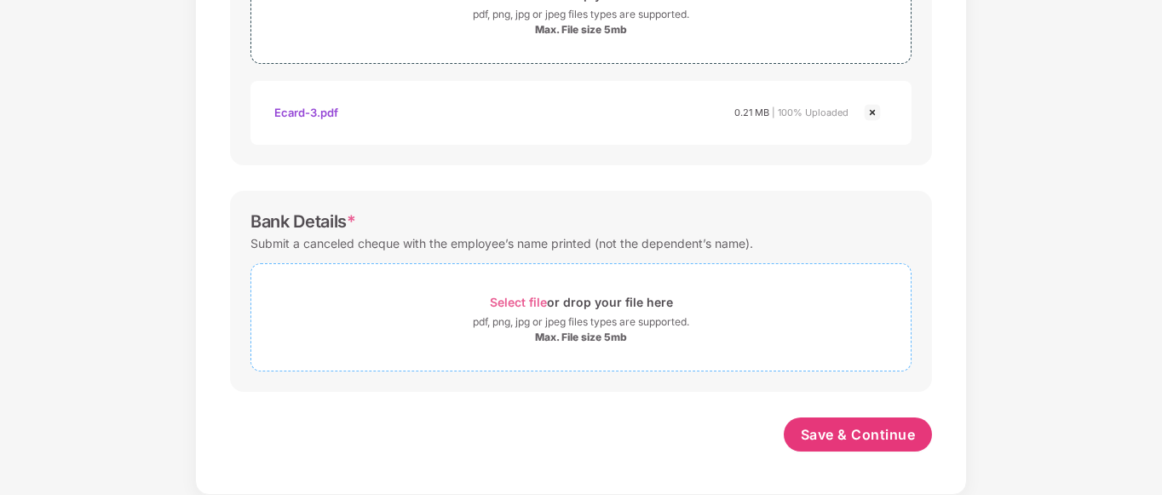
click at [544, 310] on div "Select file or drop your file here" at bounding box center [581, 301] width 183 height 23
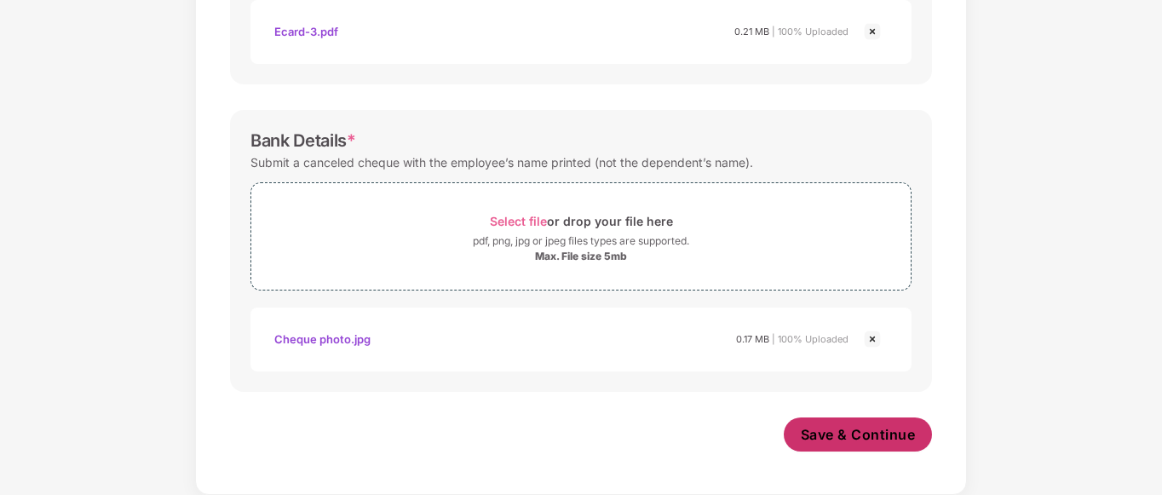
click at [825, 440] on span "Save & Continue" at bounding box center [858, 434] width 115 height 19
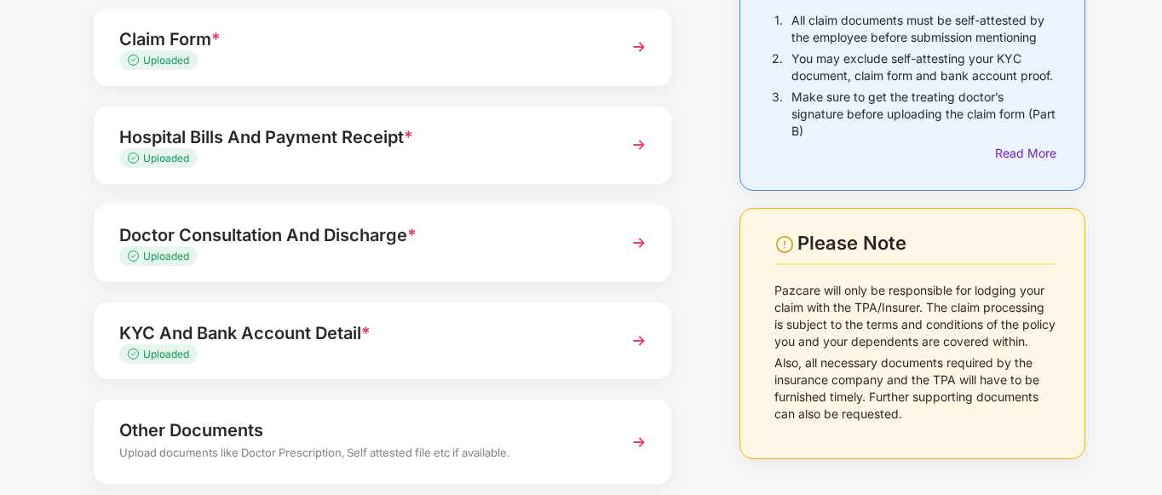
scroll to position [258, 0]
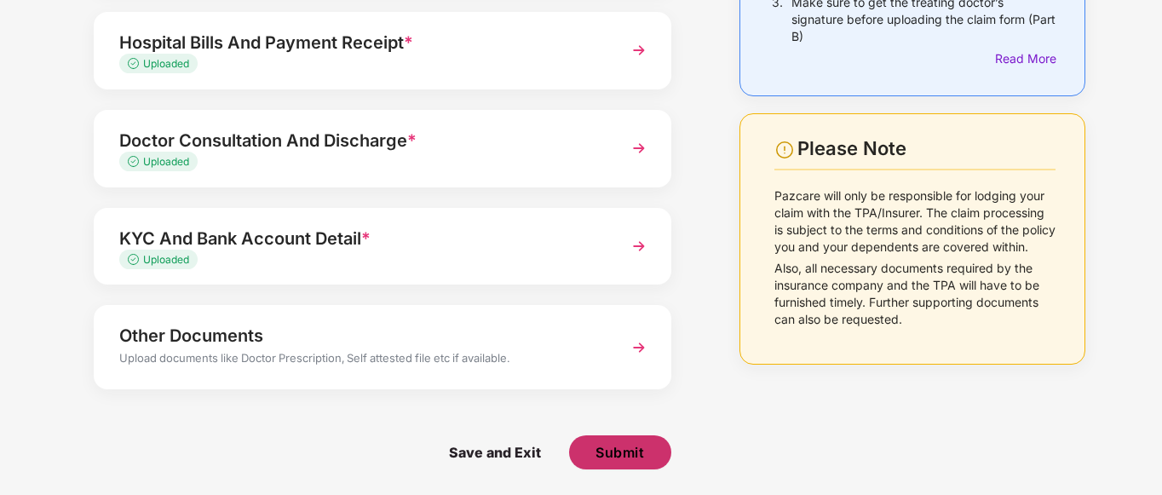
click at [615, 451] on span "Submit" at bounding box center [619, 452] width 49 height 19
